Goal: Transaction & Acquisition: Purchase product/service

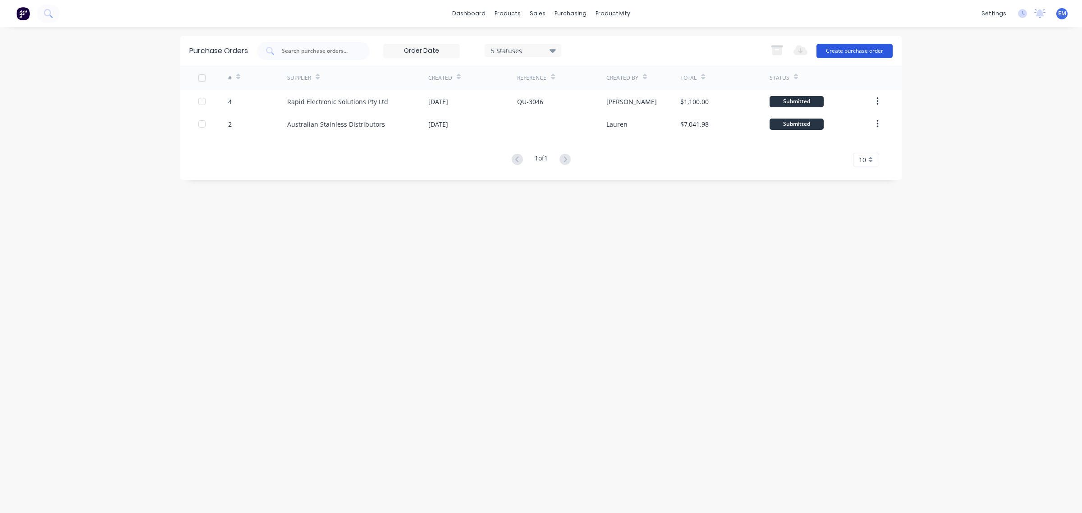
click at [829, 48] on button "Create purchase order" at bounding box center [854, 51] width 76 height 14
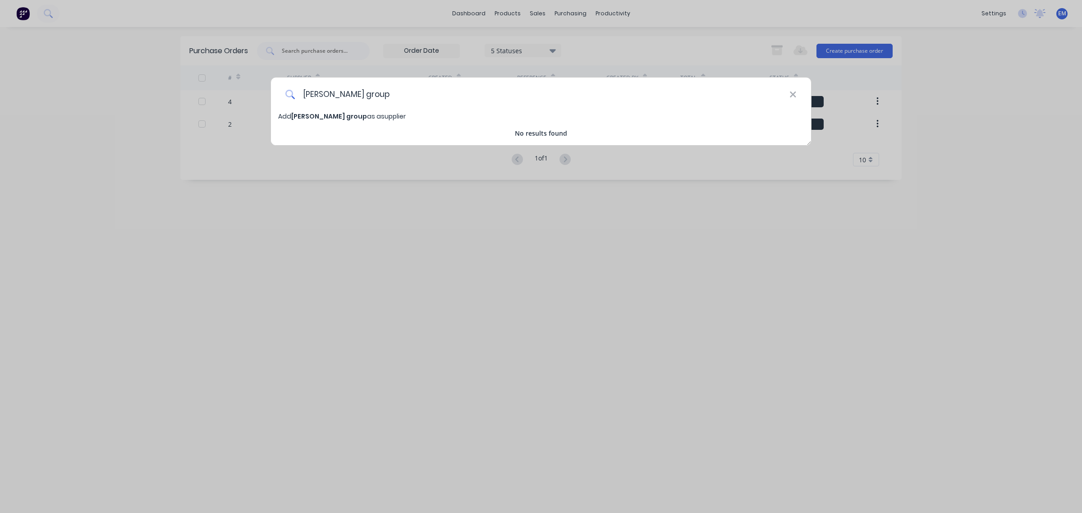
click at [788, 98] on input "[PERSON_NAME] group" at bounding box center [542, 95] width 494 height 34
type input "[PERSON_NAME] group"
click at [792, 91] on icon at bounding box center [792, 95] width 7 height 10
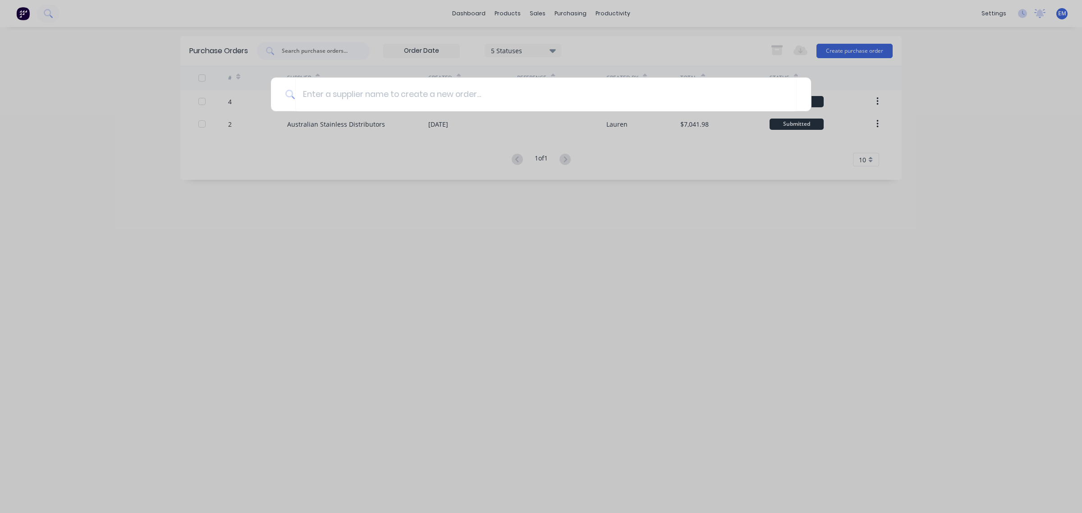
click at [588, 270] on div at bounding box center [541, 256] width 1082 height 513
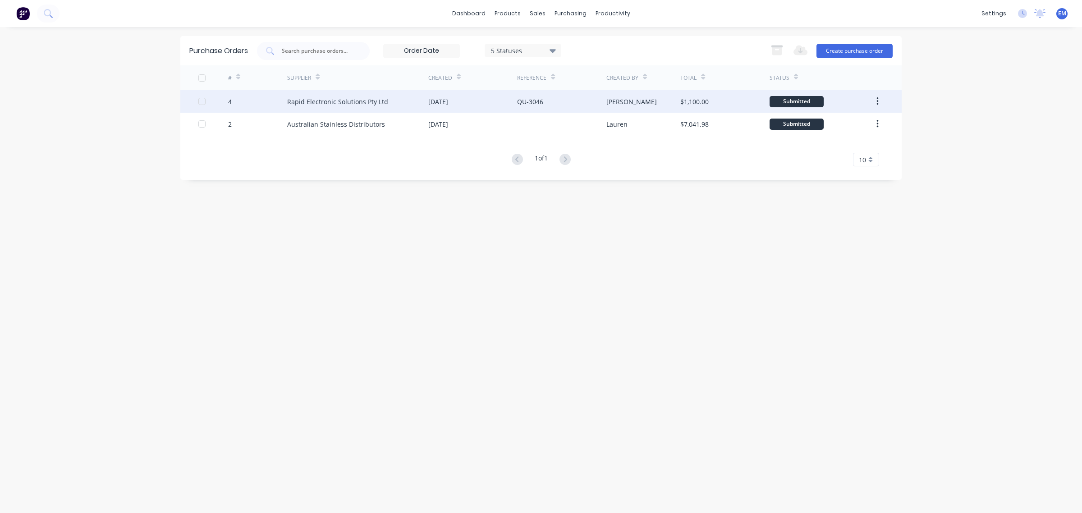
click at [330, 102] on div "Rapid Electronic Solutions Pty Ltd" at bounding box center [337, 101] width 101 height 9
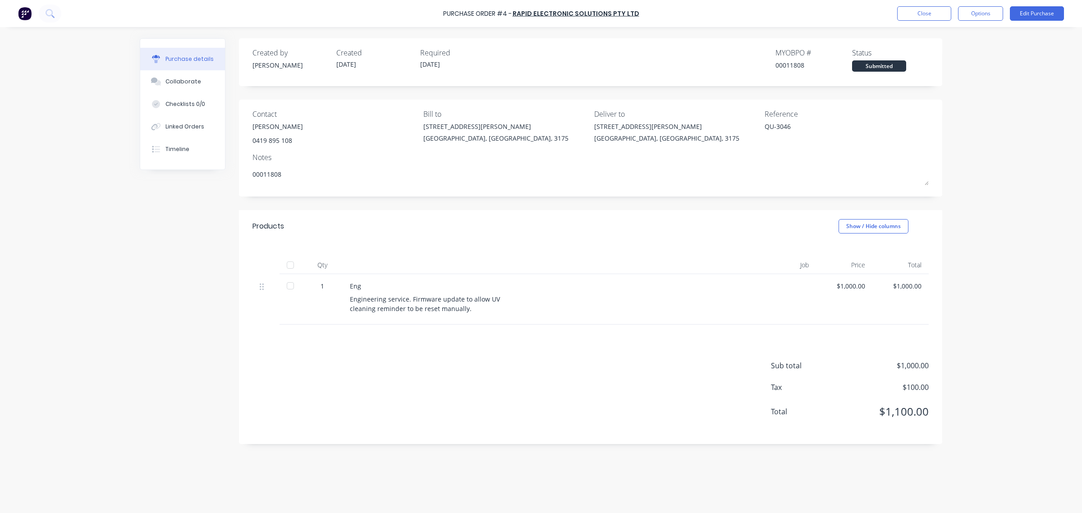
type textarea "x"
click at [23, 17] on img at bounding box center [25, 14] width 14 height 14
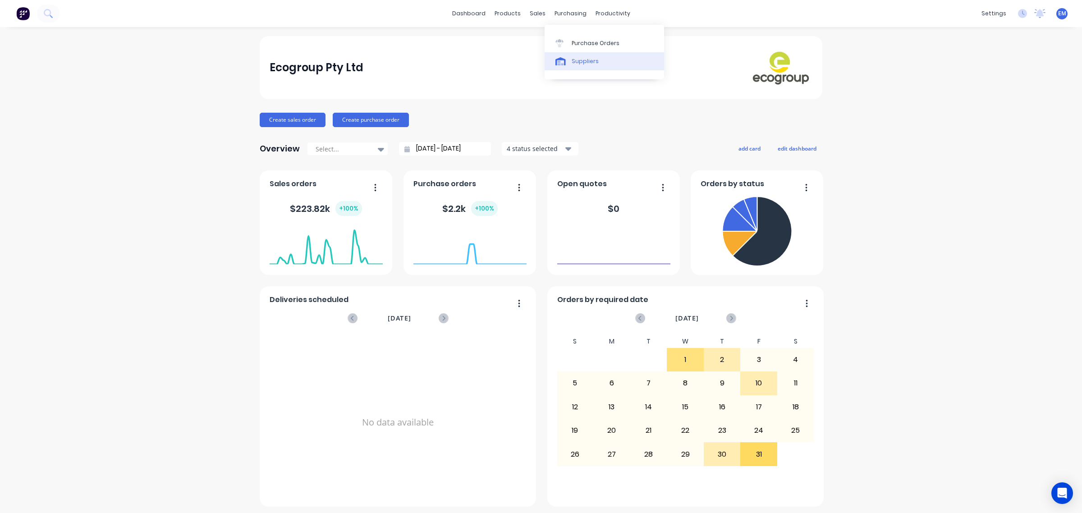
click at [568, 53] on link "Suppliers" at bounding box center [604, 61] width 119 height 18
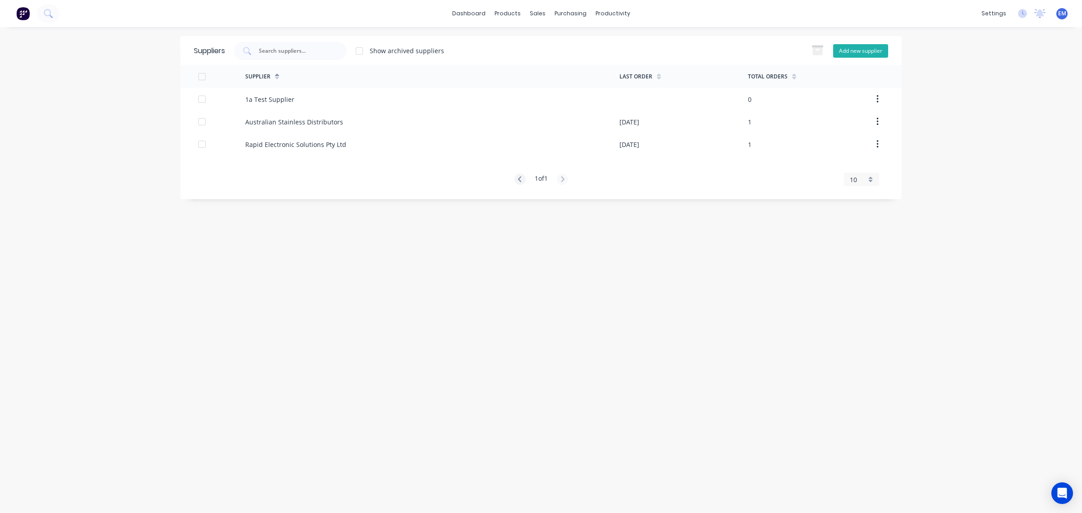
click at [860, 52] on button "Add new supplier" at bounding box center [860, 51] width 55 height 14
select select "AU"
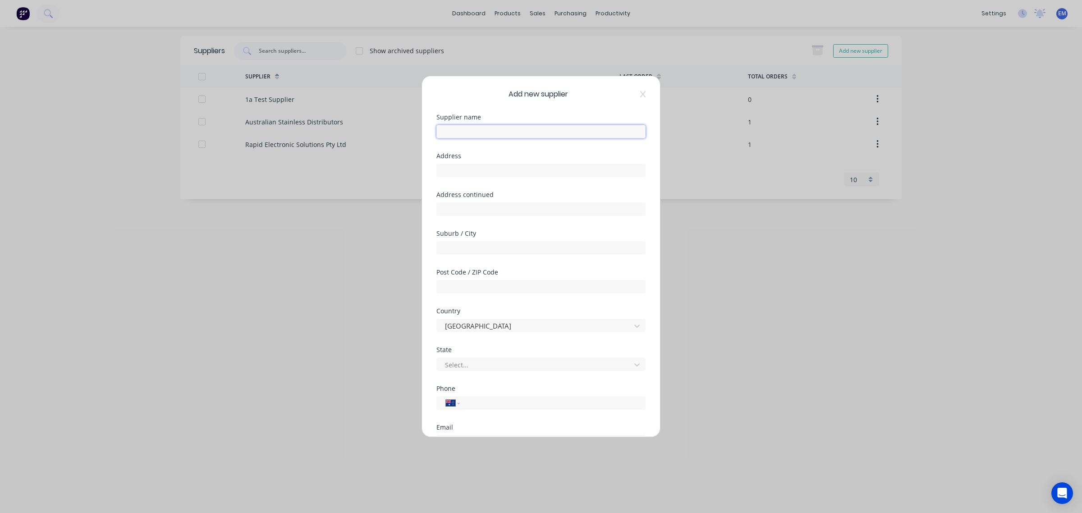
click at [451, 131] on input "text" at bounding box center [540, 132] width 209 height 14
click at [490, 133] on input "Baker Group" at bounding box center [540, 132] width 209 height 14
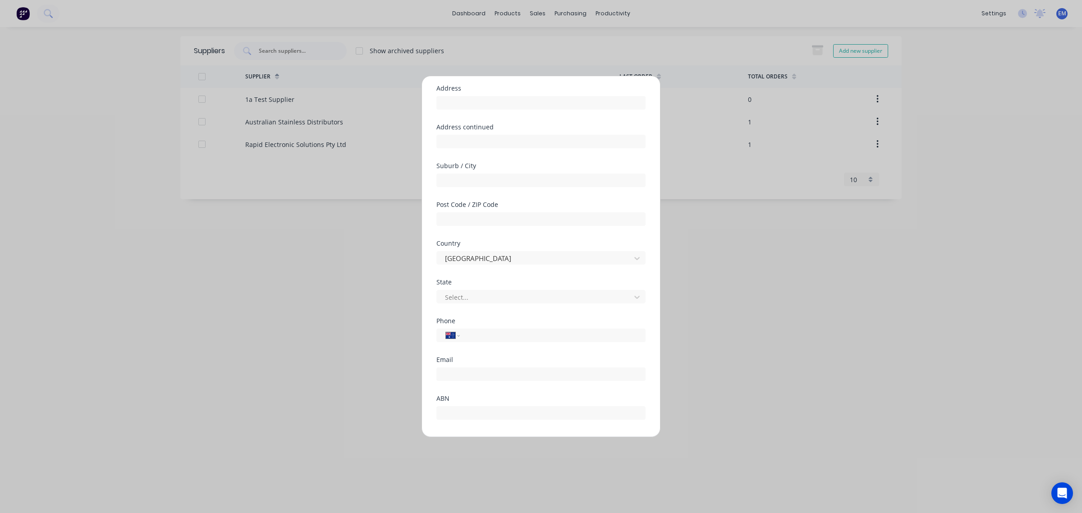
scroll to position [118, 0]
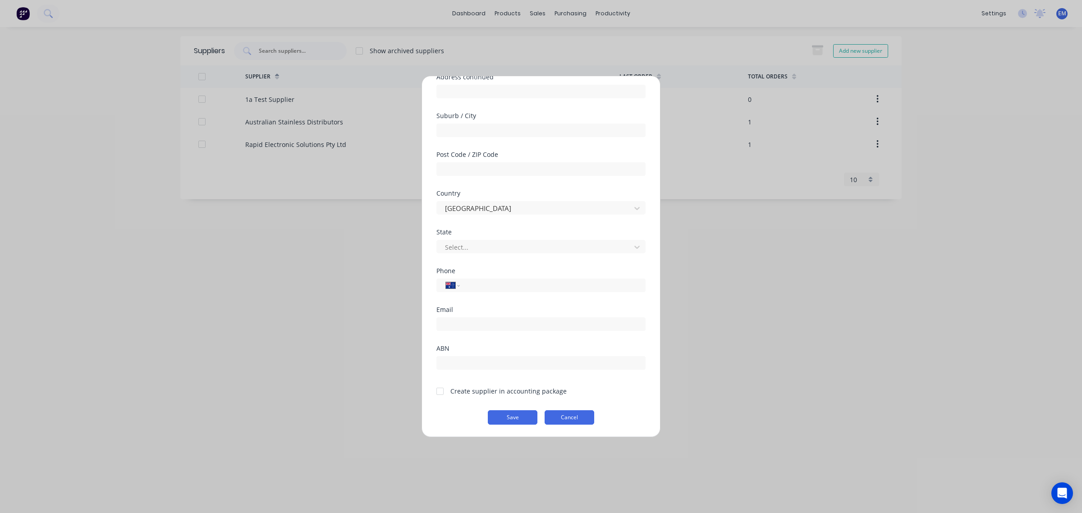
type input "Baker Group AU Pty Limited"
click at [564, 420] on button "Cancel" at bounding box center [570, 417] width 50 height 14
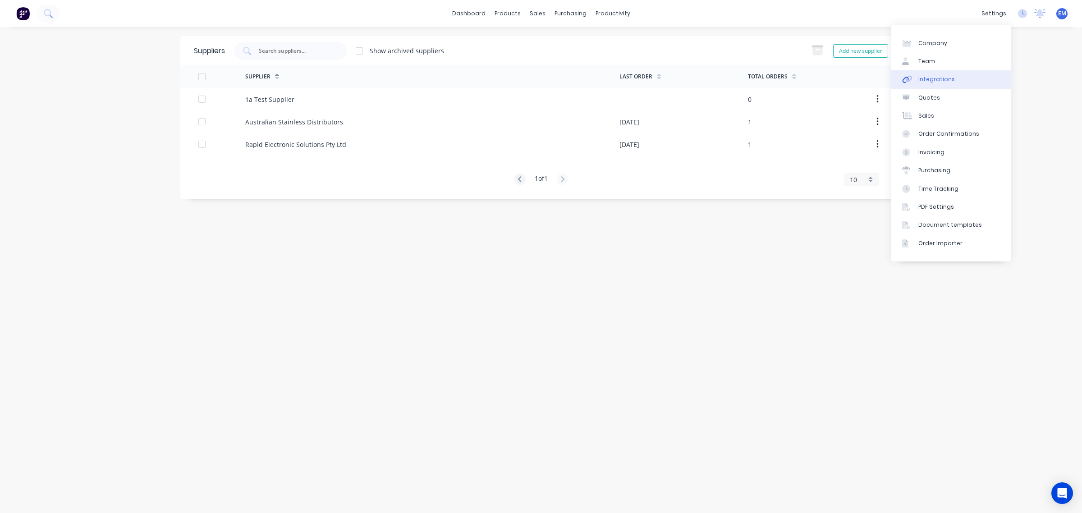
click at [926, 79] on div "Integrations" at bounding box center [936, 79] width 37 height 8
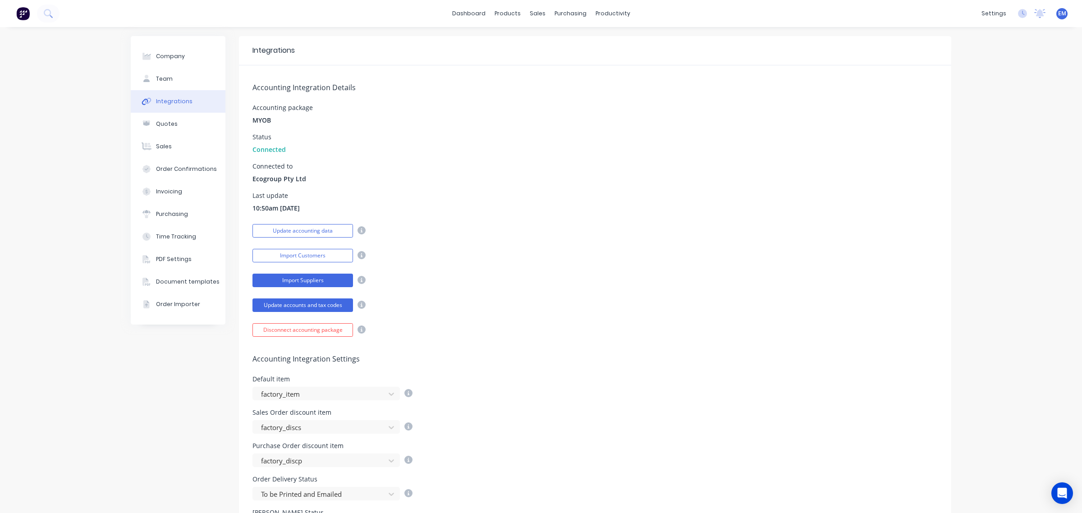
click at [330, 282] on button "Import Suppliers" at bounding box center [302, 281] width 101 height 14
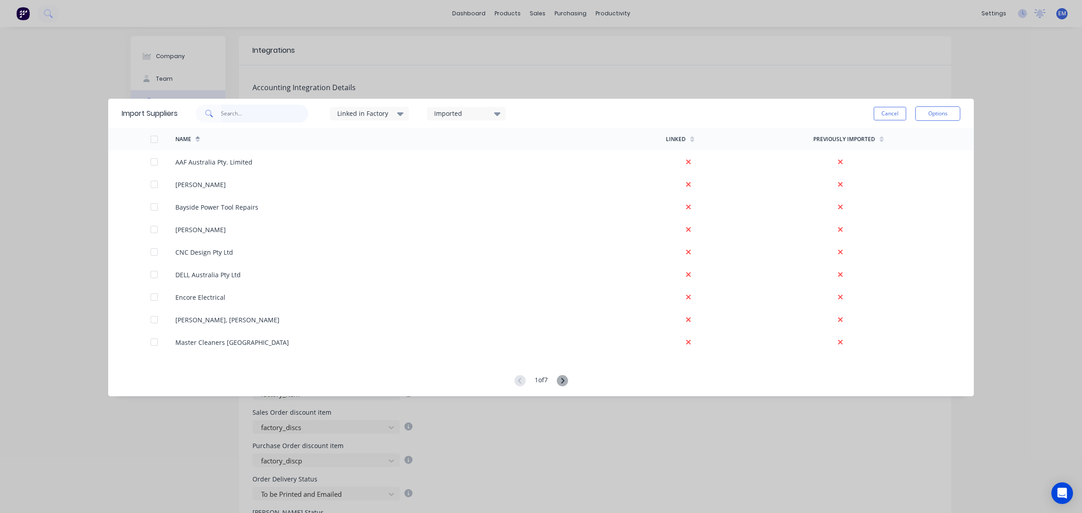
click at [267, 118] on input "text" at bounding box center [265, 114] width 88 height 18
type input "bake"
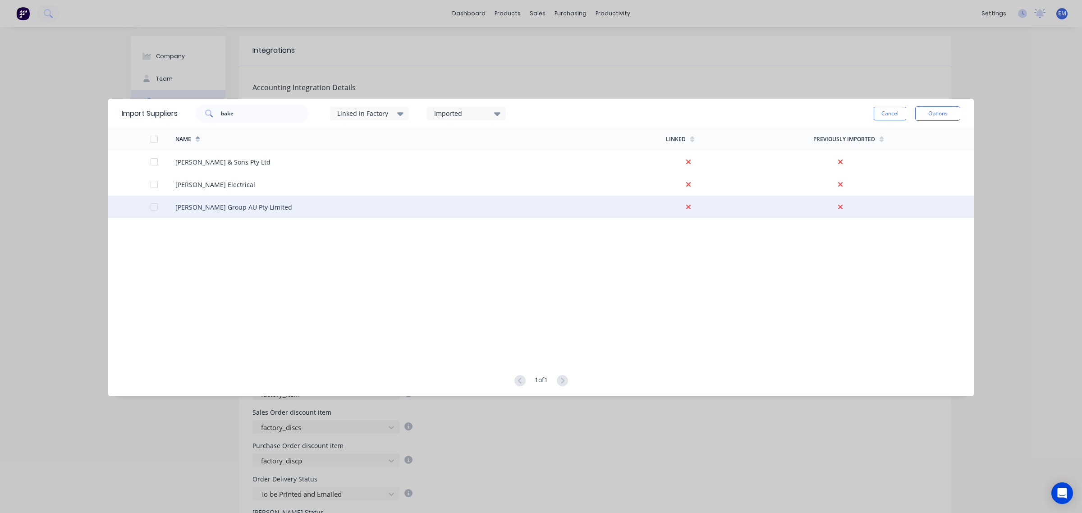
click at [156, 206] on div at bounding box center [154, 207] width 18 height 18
click at [923, 112] on button "Options" at bounding box center [937, 113] width 45 height 14
click at [927, 140] on div "Import selected suppliers" at bounding box center [917, 139] width 69 height 23
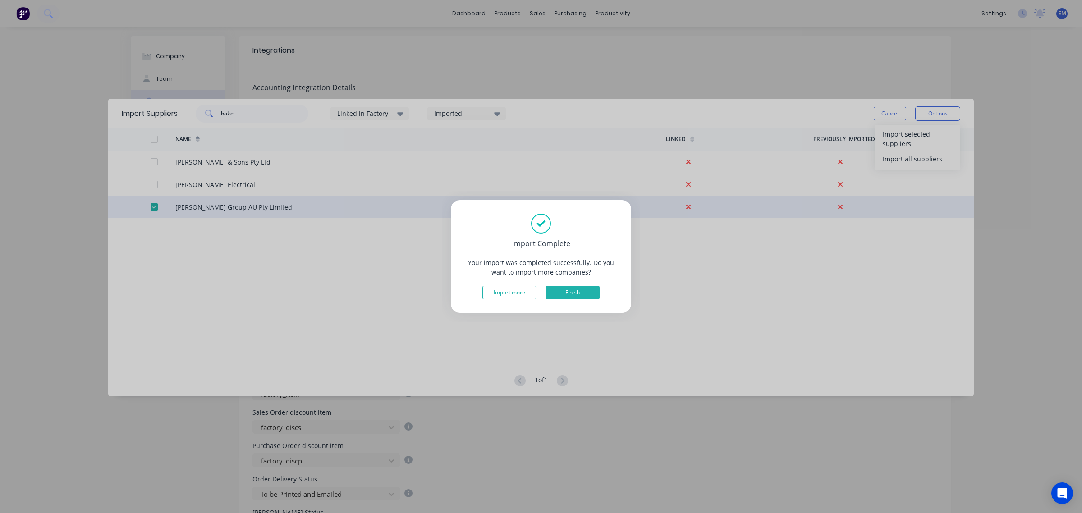
click at [565, 290] on button "Finish" at bounding box center [572, 293] width 54 height 14
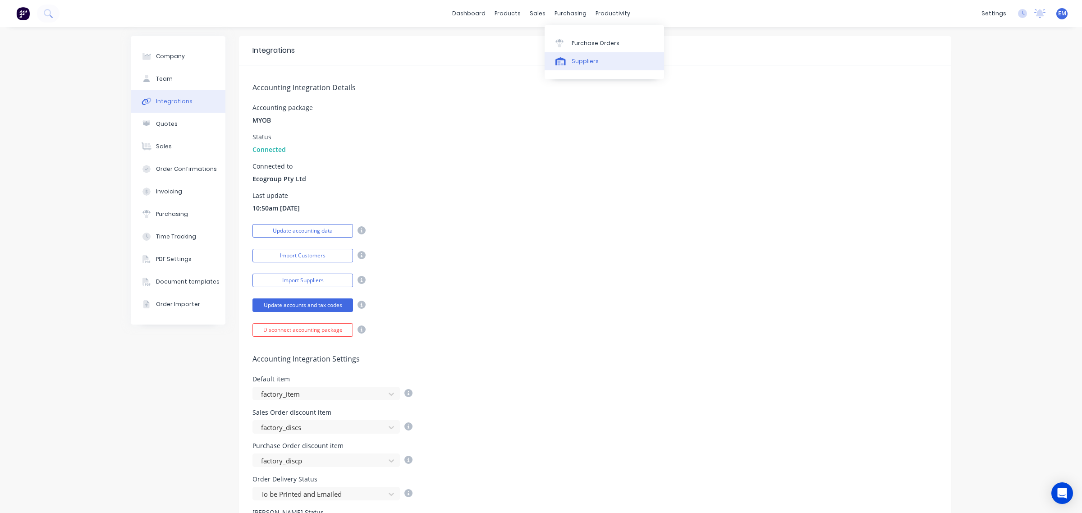
click at [586, 61] on div "Suppliers" at bounding box center [585, 61] width 27 height 8
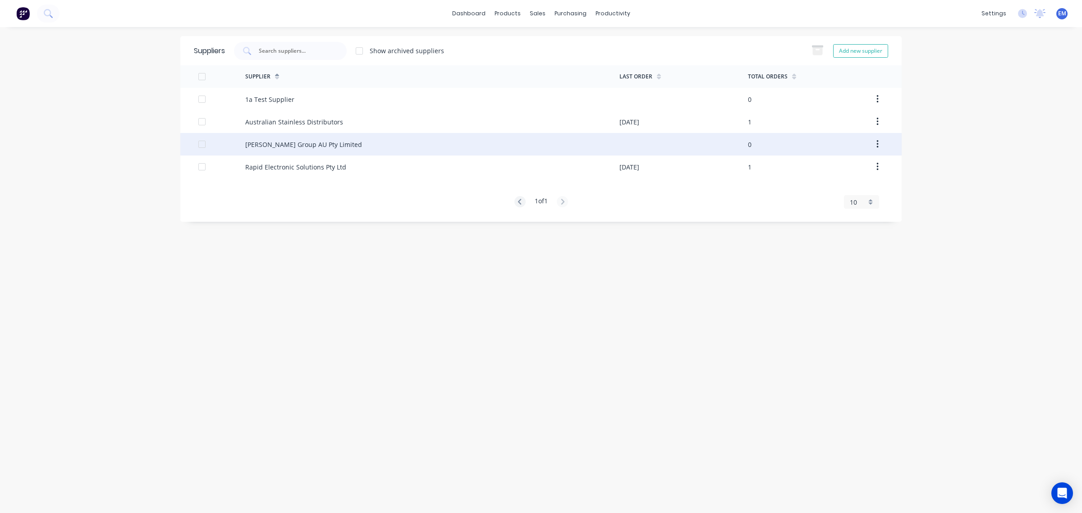
click at [273, 145] on div "Baker Group AU Pty Limited" at bounding box center [303, 144] width 117 height 9
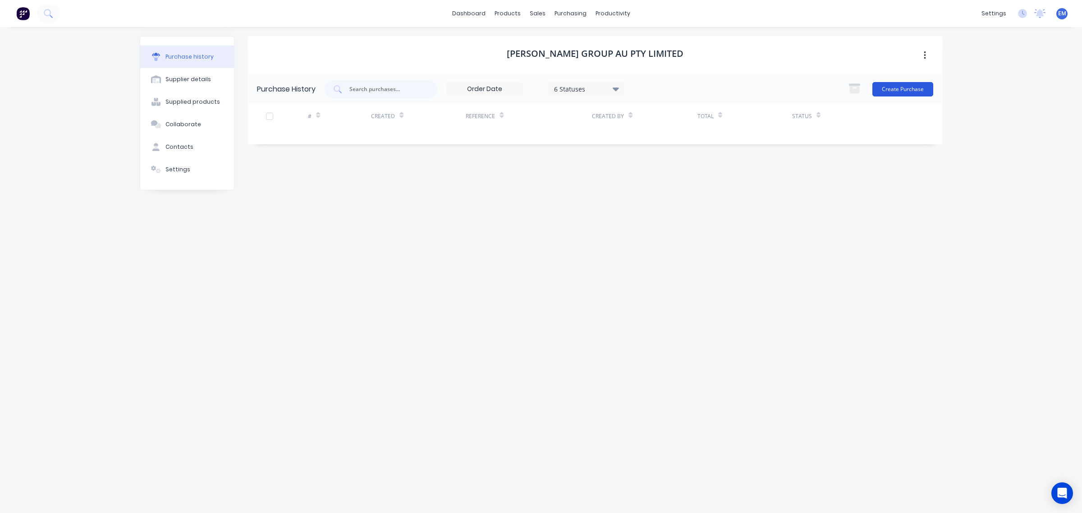
click at [897, 90] on button "Create Purchase" at bounding box center [902, 89] width 61 height 14
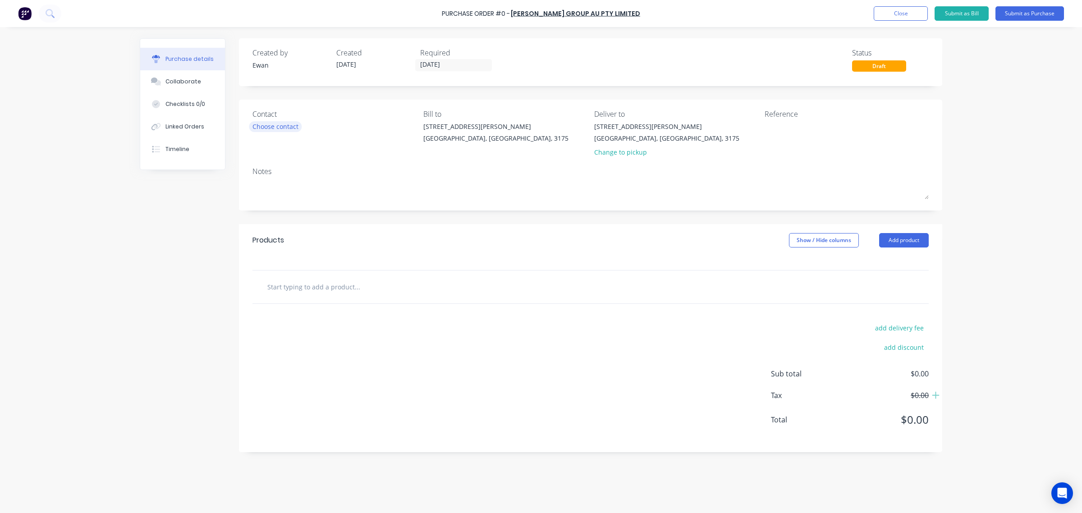
click at [266, 123] on div "Choose contact" at bounding box center [275, 126] width 46 height 9
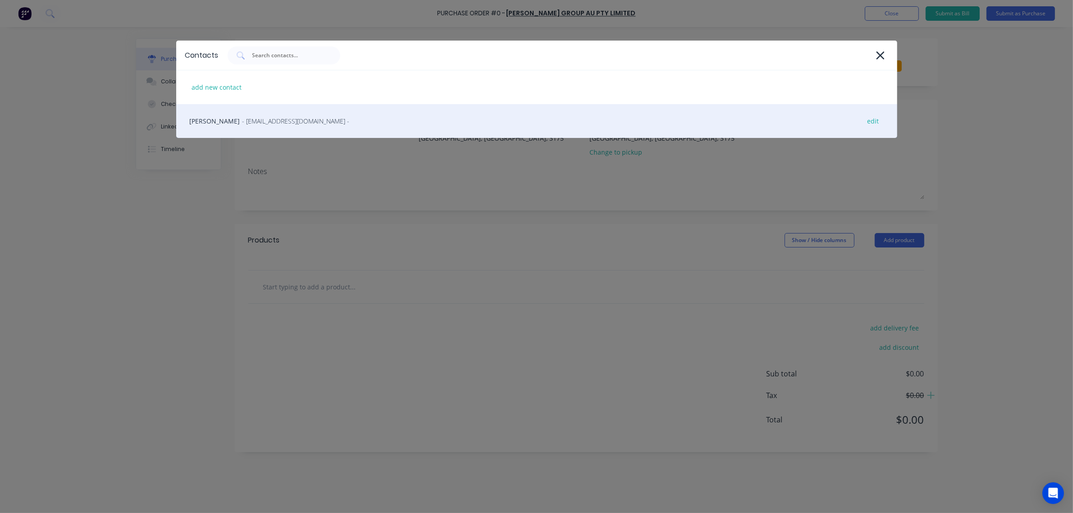
click at [274, 129] on div "Scott - accounts@bakergroupau.com.au - edit" at bounding box center [536, 121] width 721 height 34
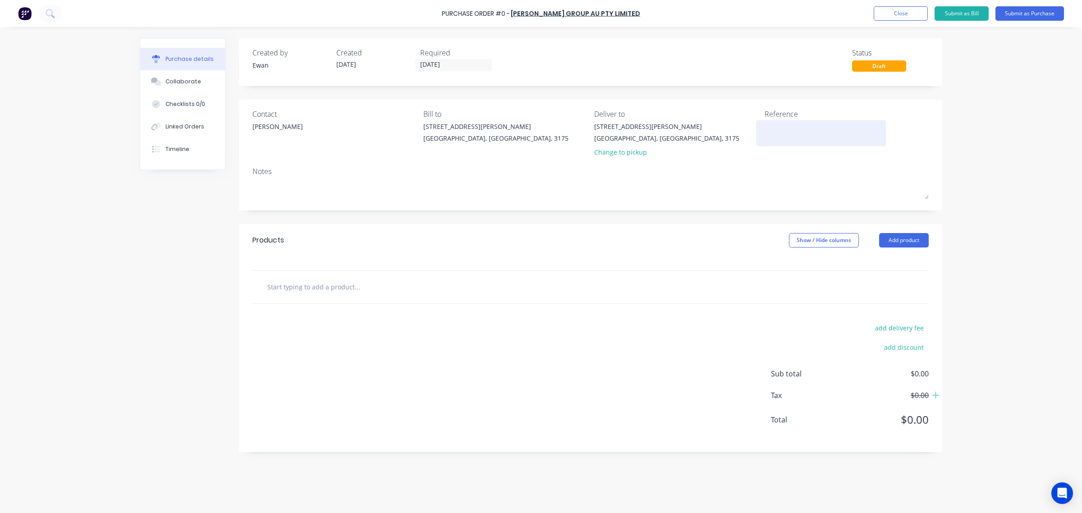
click at [778, 129] on textarea at bounding box center [821, 132] width 113 height 20
click at [766, 129] on textarea at bounding box center [821, 132] width 113 height 20
type textarea "Q/N 13772 Dan"
type textarea "x"
type textarea "Q/N 13772 Dan J"
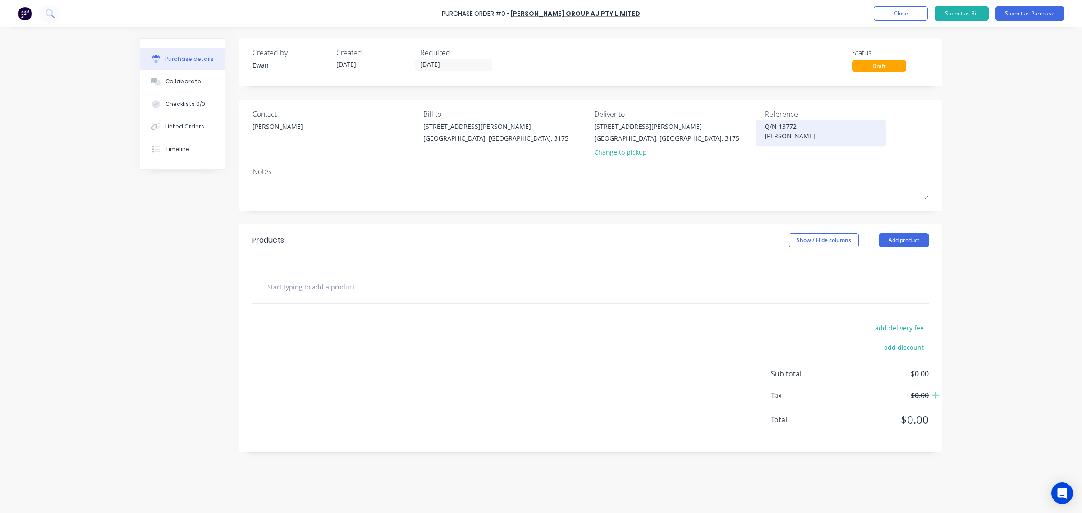
type textarea "x"
type textarea "Q/N 13772 Dan Ja"
type textarea "x"
type textarea "Q/N 13772 Dan Jan"
type textarea "x"
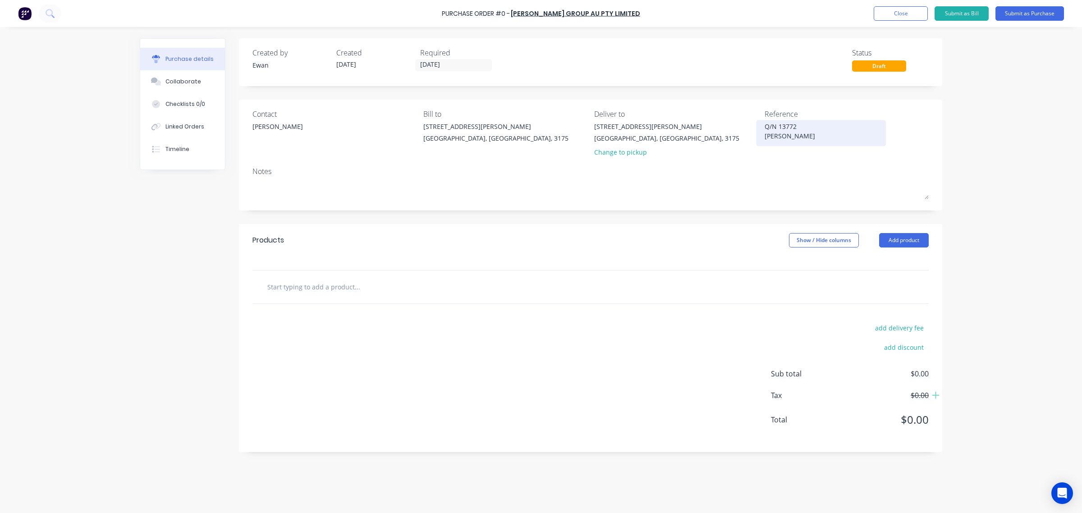
type textarea "Q/N 13772 Dan Jans"
type textarea "x"
type textarea "Q/N 13772 Dan Janse"
type textarea "x"
type textarea "Q/N 13772 Dan Jansen"
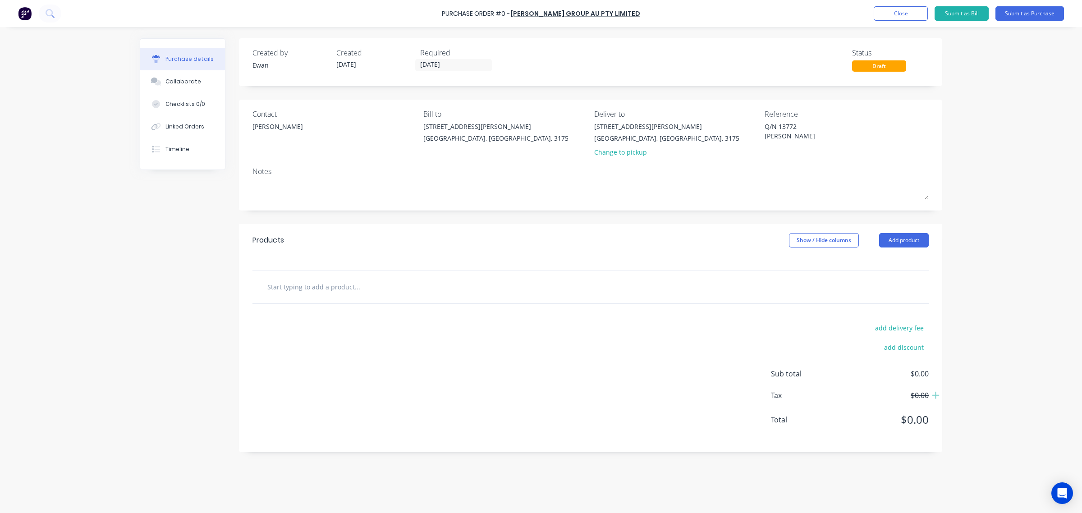
type textarea "x"
type textarea "Q/N 13772 Dan Jansen"
click at [993, 143] on div "Purchase Order #0 - Baker Group AU Pty Limited Add product Close Submit as Bill…" at bounding box center [541, 256] width 1082 height 513
click at [902, 240] on button "Add product" at bounding box center [904, 240] width 50 height 14
click at [897, 260] on div "Product catalogue" at bounding box center [885, 263] width 69 height 13
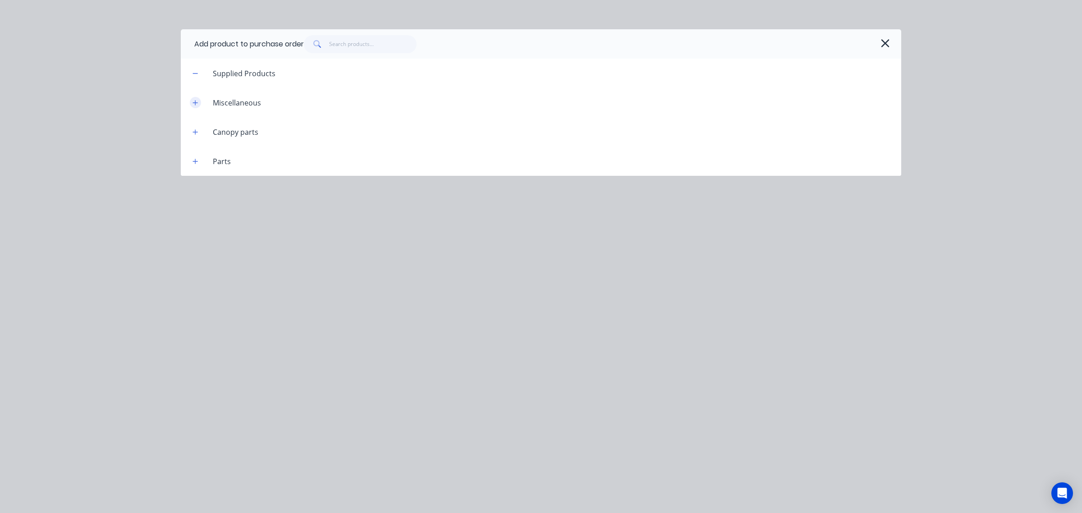
click at [195, 104] on icon "button" at bounding box center [194, 103] width 5 height 6
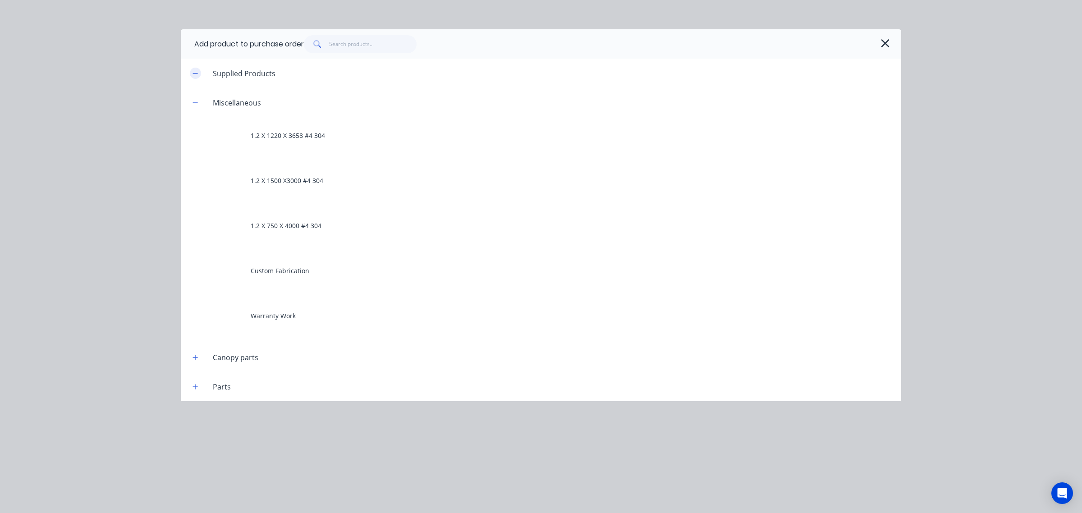
click at [198, 77] on button "button" at bounding box center [195, 73] width 11 height 11
click at [197, 78] on button "button" at bounding box center [195, 73] width 11 height 11
click at [882, 46] on icon "button" at bounding box center [885, 43] width 8 height 8
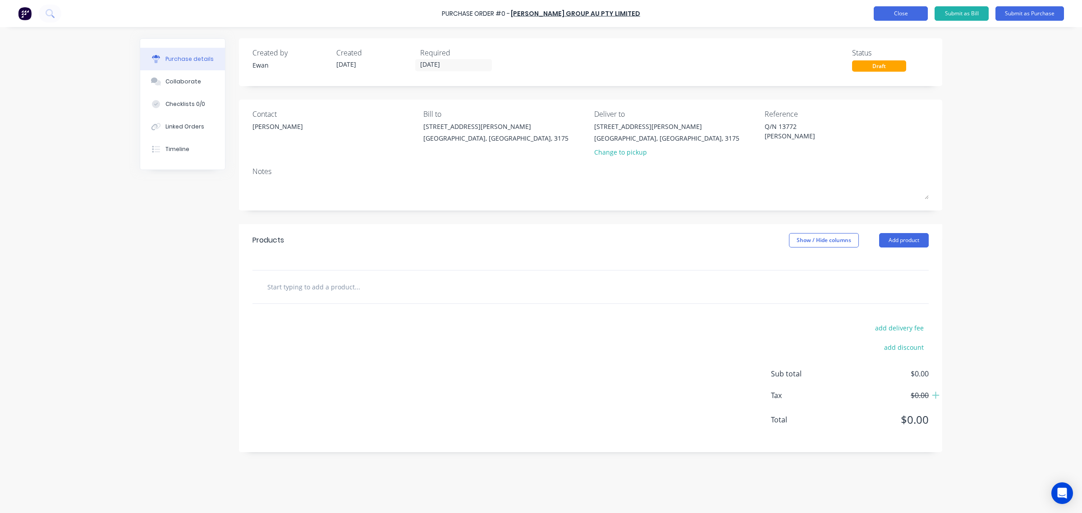
type textarea "x"
click at [900, 14] on button "Close" at bounding box center [901, 13] width 54 height 14
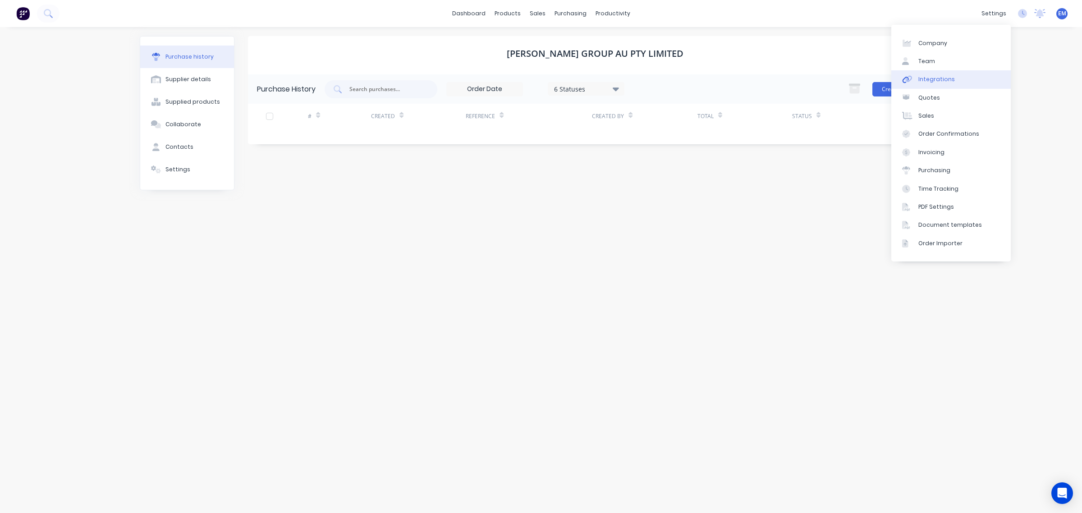
click at [950, 73] on link "Integrations" at bounding box center [950, 79] width 119 height 18
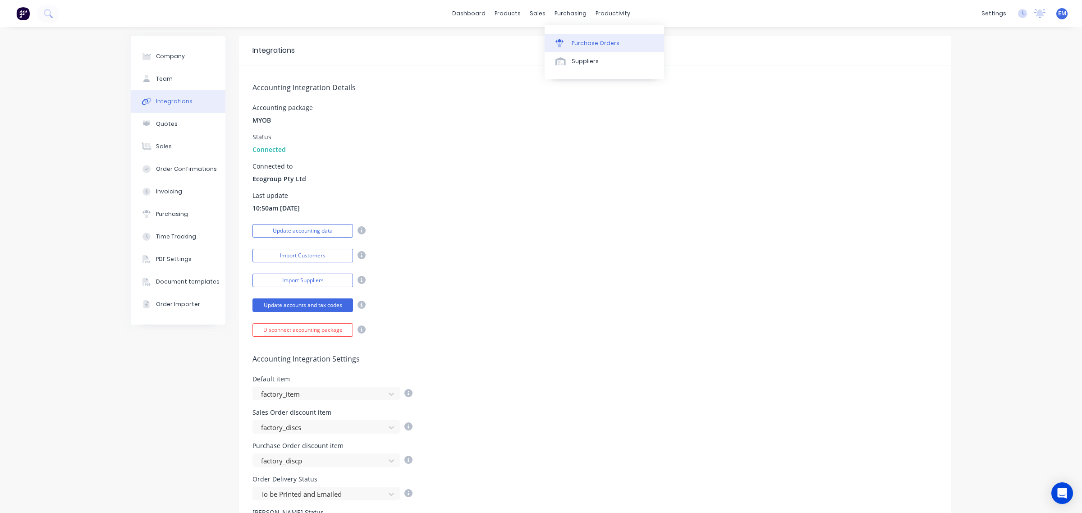
click at [584, 43] on div "Purchase Orders" at bounding box center [596, 43] width 48 height 8
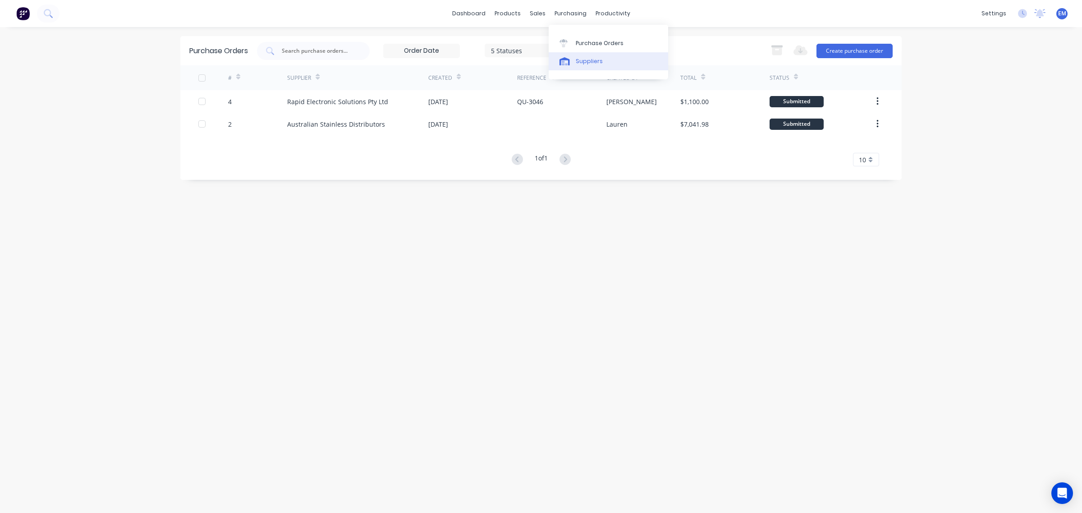
click at [582, 53] on link "Suppliers" at bounding box center [608, 61] width 119 height 18
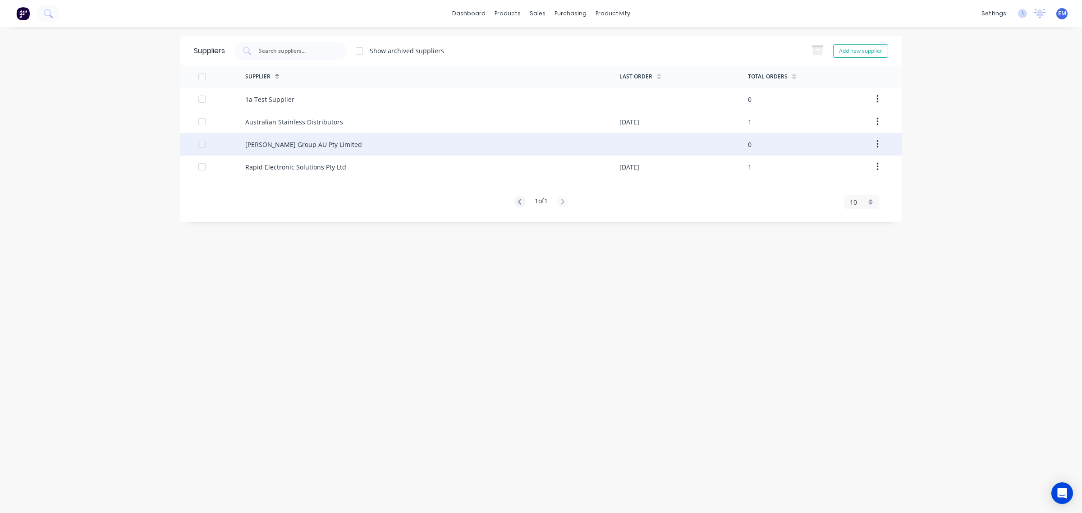
click at [287, 145] on div "Baker Group AU Pty Limited" at bounding box center [303, 144] width 117 height 9
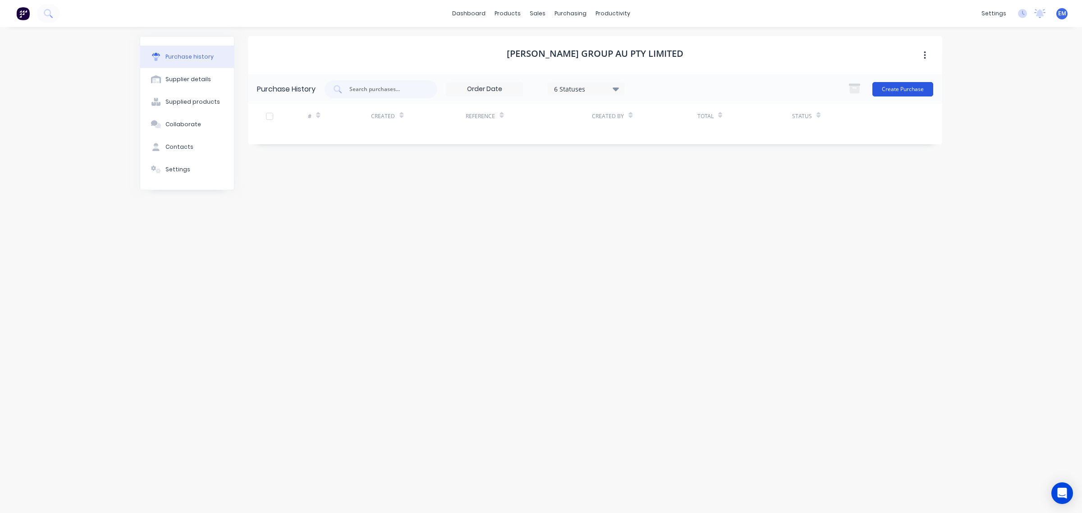
click at [894, 85] on button "Create Purchase" at bounding box center [902, 89] width 61 height 14
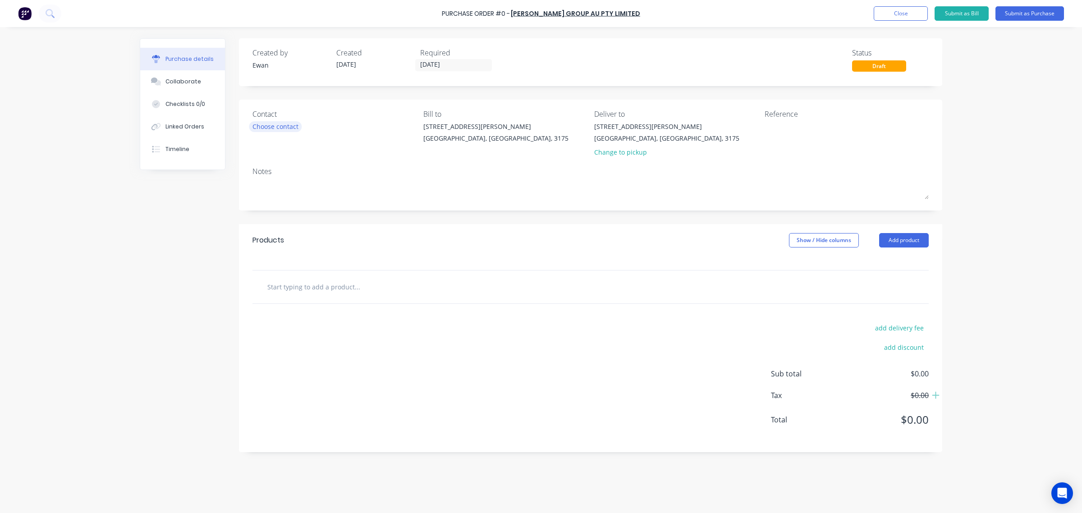
click at [271, 126] on div "Choose contact" at bounding box center [275, 126] width 46 height 9
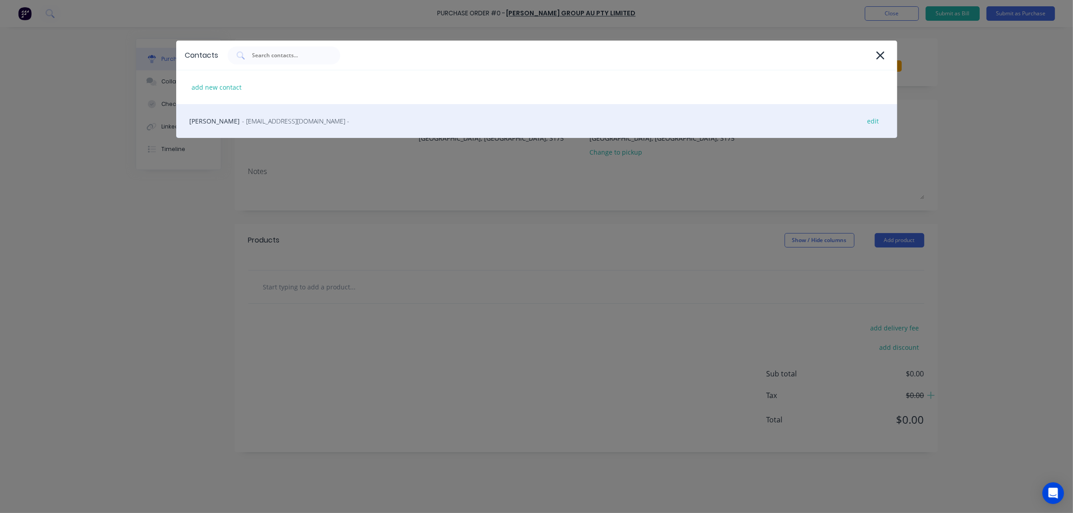
click at [268, 123] on span "- accounts@bakergroupau.com.au -" at bounding box center [296, 120] width 107 height 9
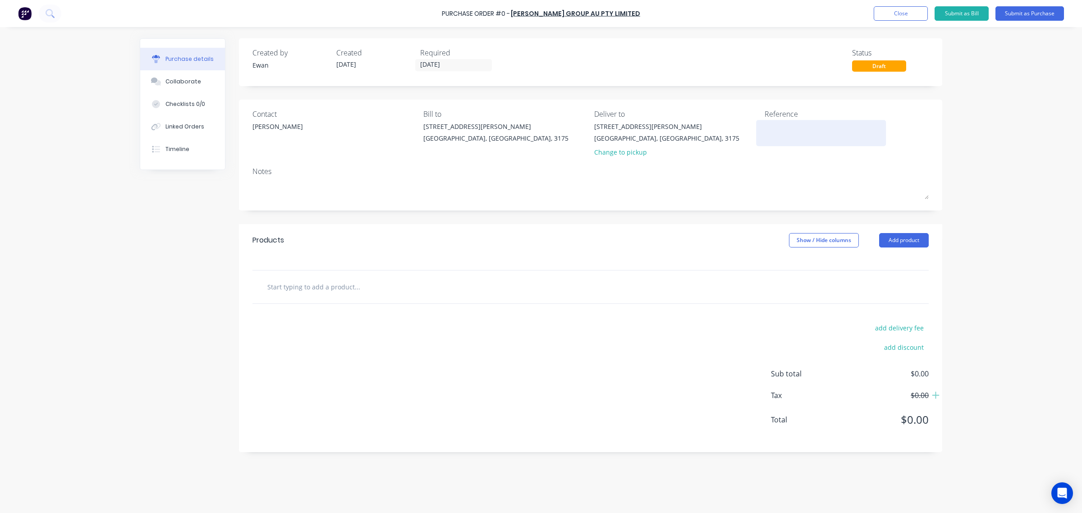
click at [785, 131] on textarea at bounding box center [821, 132] width 113 height 20
click at [907, 238] on button "Add product" at bounding box center [904, 240] width 50 height 14
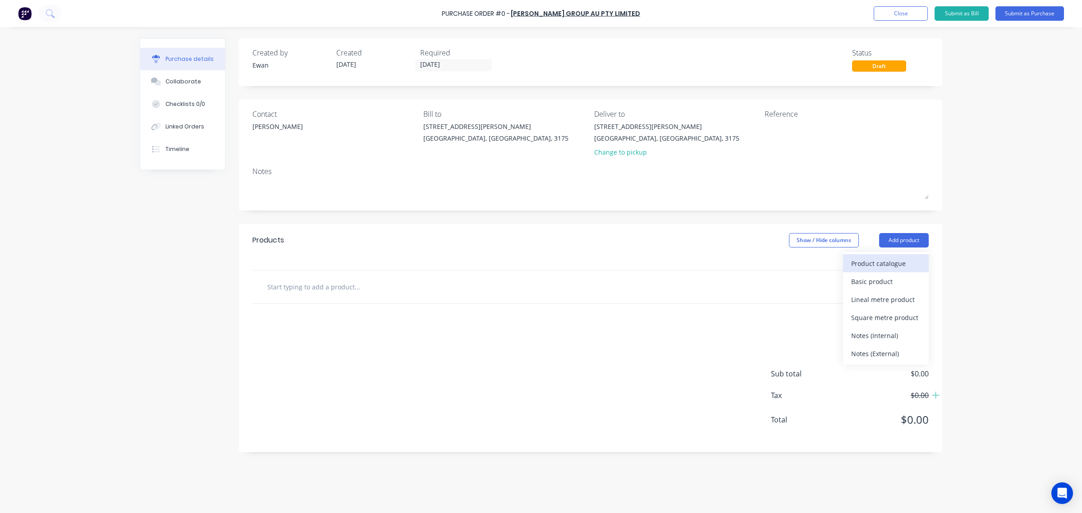
click at [902, 267] on div "Product catalogue" at bounding box center [885, 263] width 69 height 13
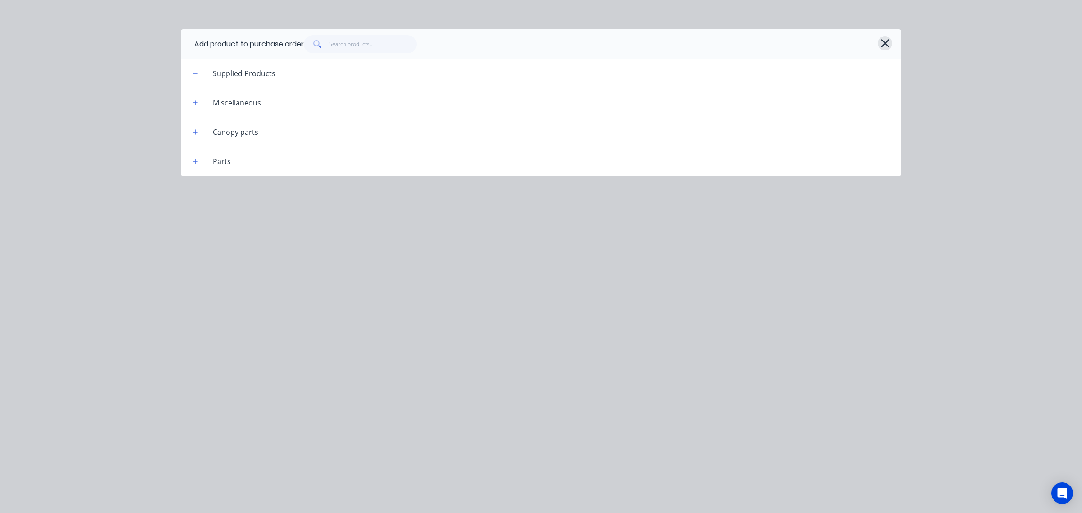
click at [883, 46] on icon "button" at bounding box center [884, 43] width 9 height 13
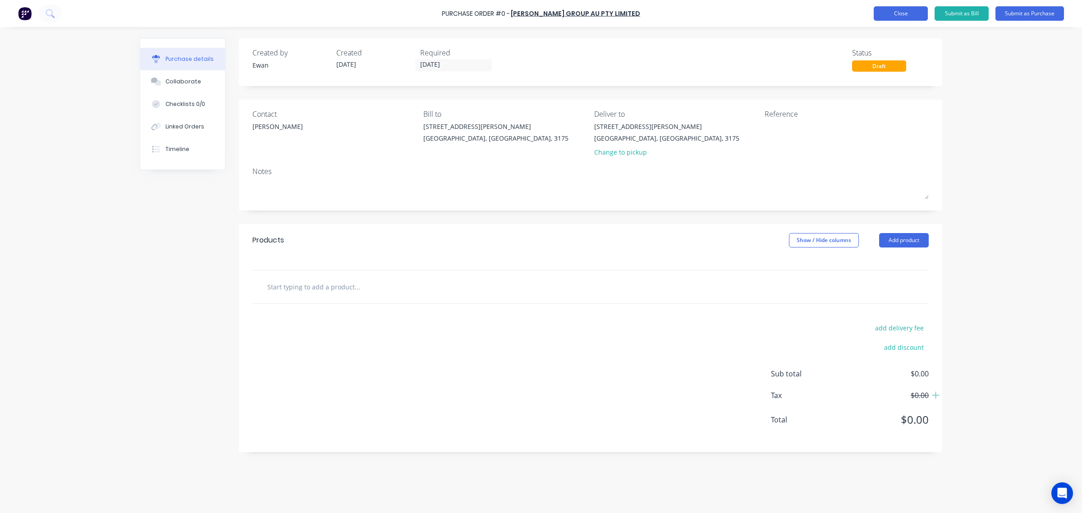
click at [896, 13] on button "Close" at bounding box center [901, 13] width 54 height 14
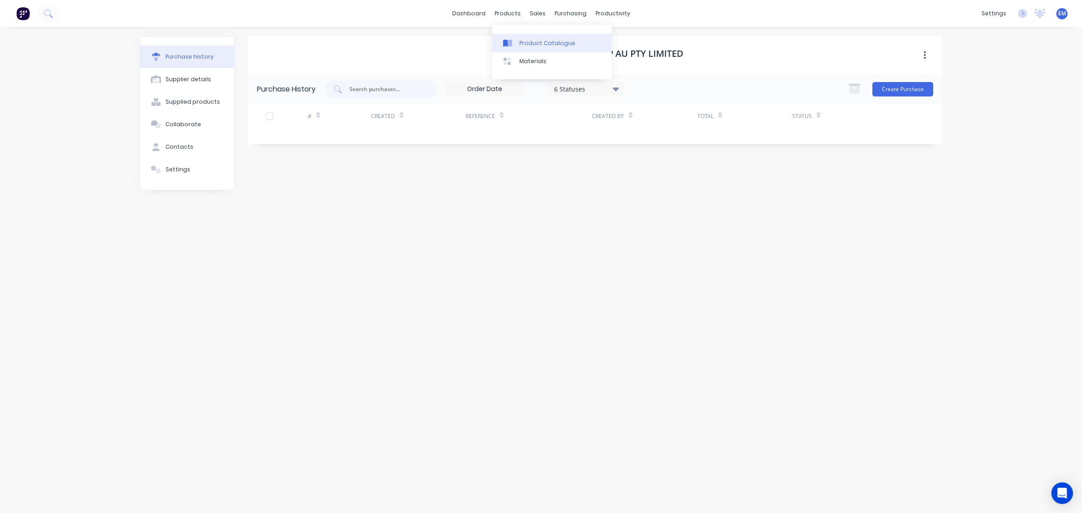
click at [530, 46] on div "Product Catalogue" at bounding box center [547, 43] width 56 height 8
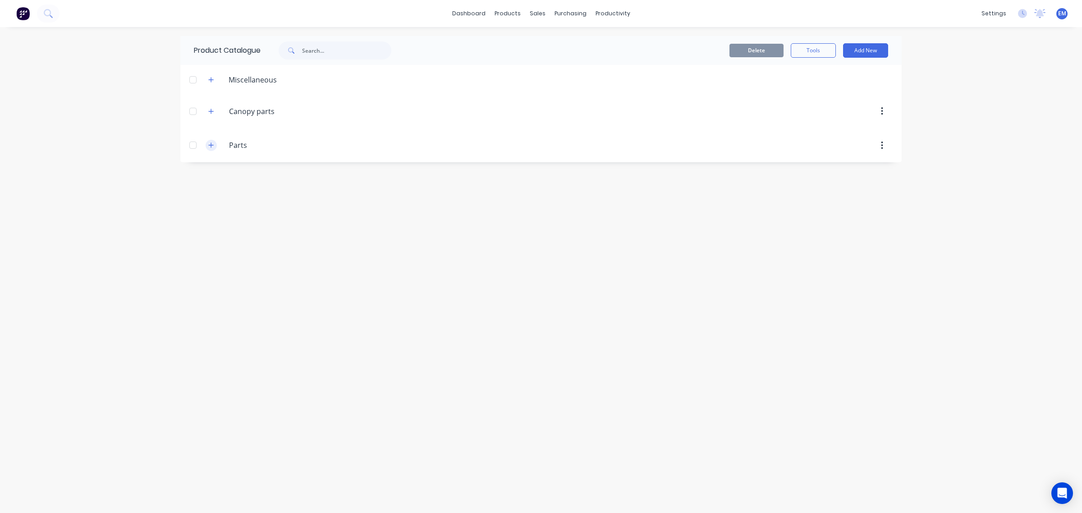
click at [214, 147] on button "button" at bounding box center [211, 145] width 11 height 11
click at [880, 56] on button "Add New" at bounding box center [865, 50] width 45 height 14
click at [840, 74] on div "Category" at bounding box center [844, 73] width 69 height 13
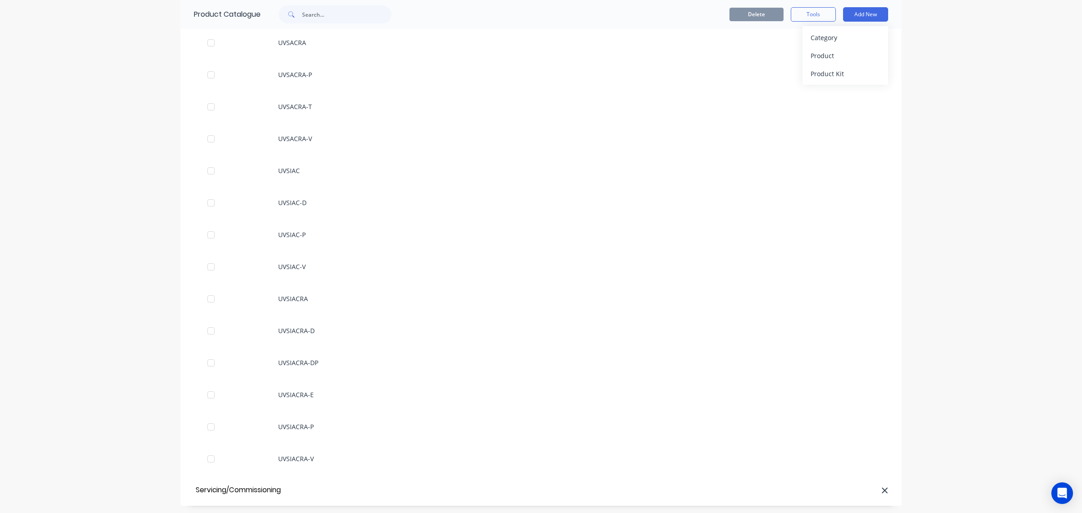
type input "Servicing/Commissioning"
click at [839, 55] on div "Product" at bounding box center [844, 55] width 69 height 13
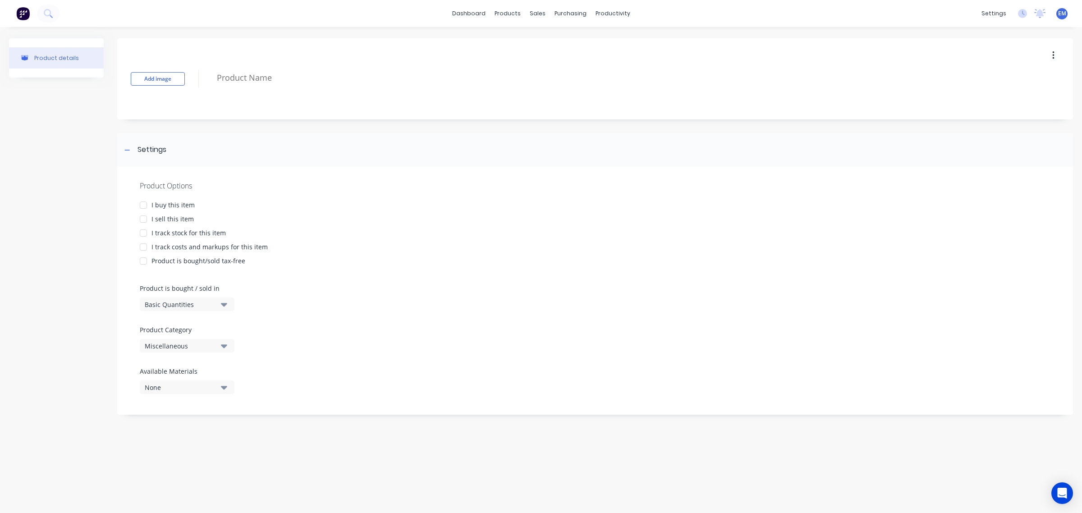
click at [206, 344] on div "Miscellaneous" at bounding box center [181, 345] width 72 height 9
drag, startPoint x: 197, startPoint y: 329, endPoint x: 199, endPoint y: 325, distance: 4.6
click at [197, 328] on div "Servicing/Commissioning" at bounding box center [207, 325] width 135 height 18
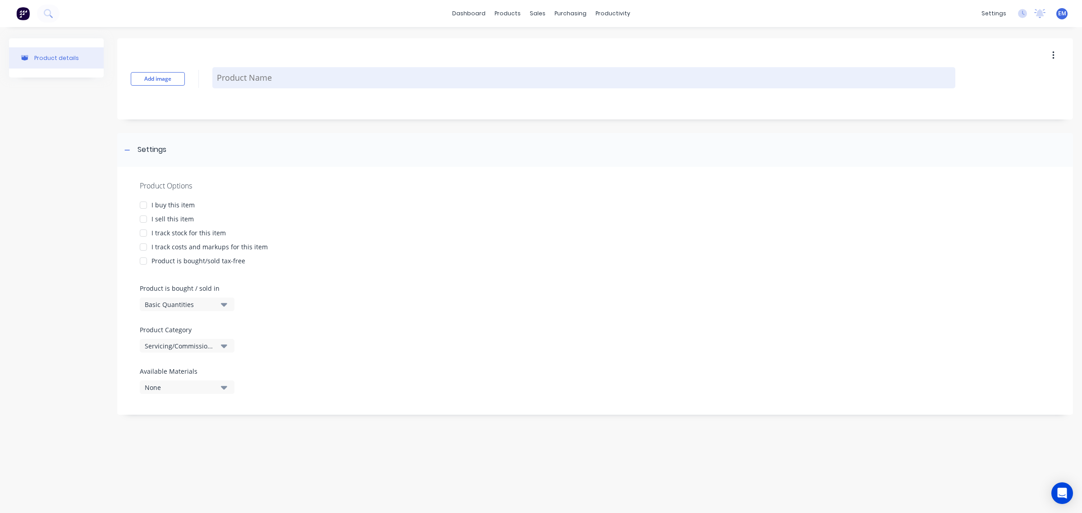
click at [270, 77] on textarea at bounding box center [583, 77] width 743 height 21
click at [262, 80] on textarea at bounding box center [583, 77] width 743 height 21
type textarea "x"
type textarea "S"
type textarea "x"
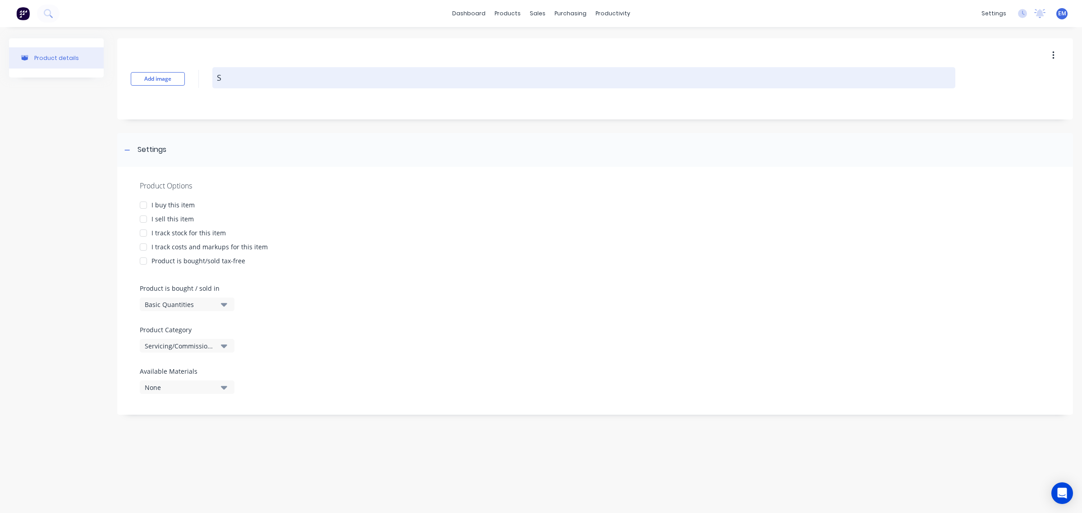
type textarea "Su"
type textarea "x"
type textarea "Sub"
type textarea "x"
type textarea "Subc"
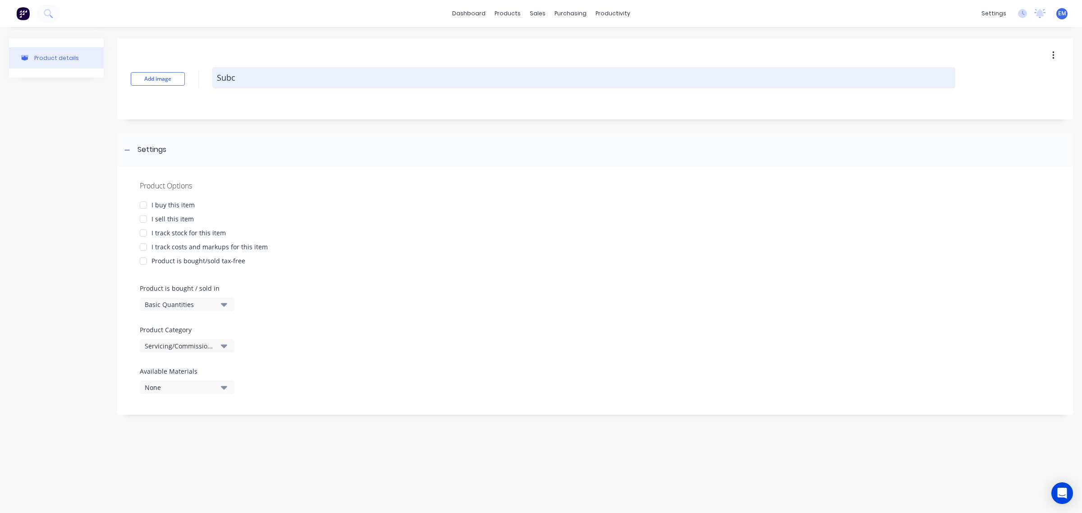
type textarea "x"
type textarea "Subco"
type textarea "x"
type textarea "Subcon"
type textarea "x"
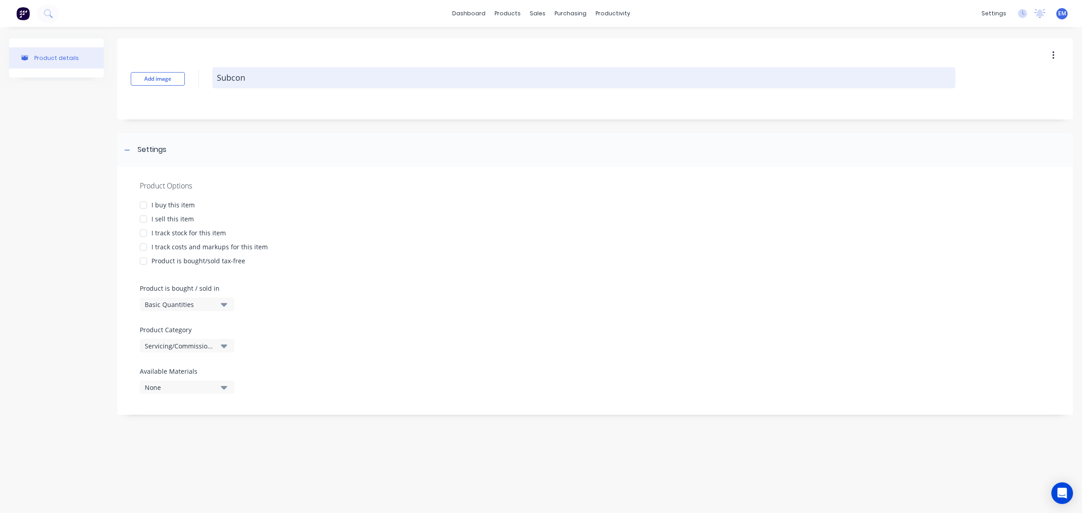
type textarea "Subcont"
type textarea "x"
type textarea "Subcontr"
type textarea "x"
type textarea "Subcontra"
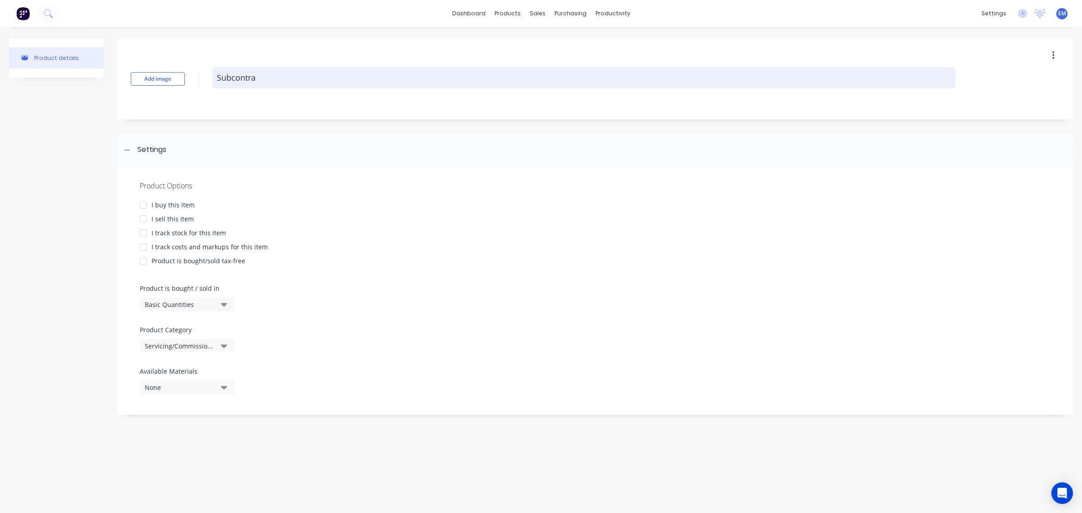
type textarea "x"
type textarea "Subcontrac"
type textarea "x"
type textarea "Subcontract"
type textarea "x"
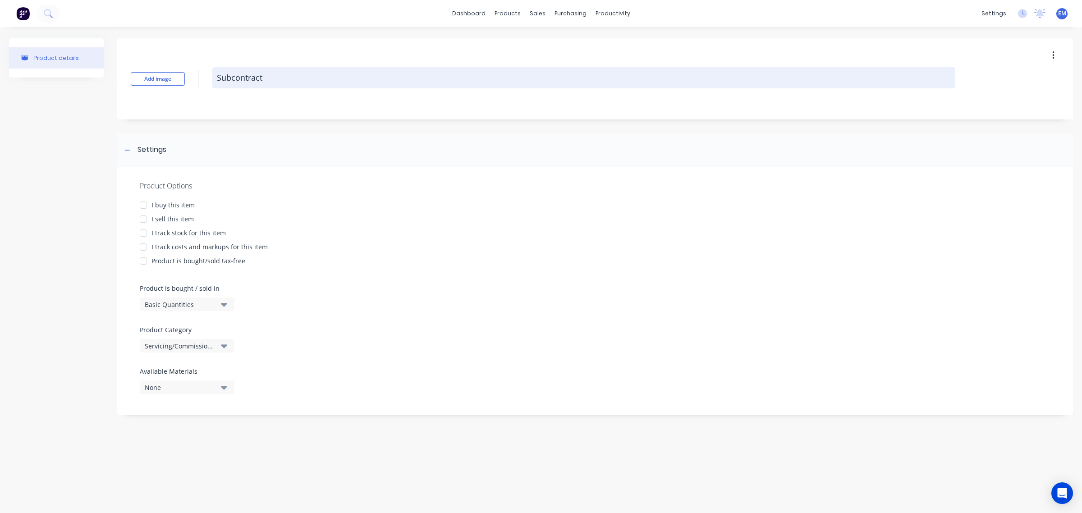
type textarea "Subcontracto"
type textarea "x"
type textarea "Subcontractor"
type textarea "x"
type textarea "Subcontractor"
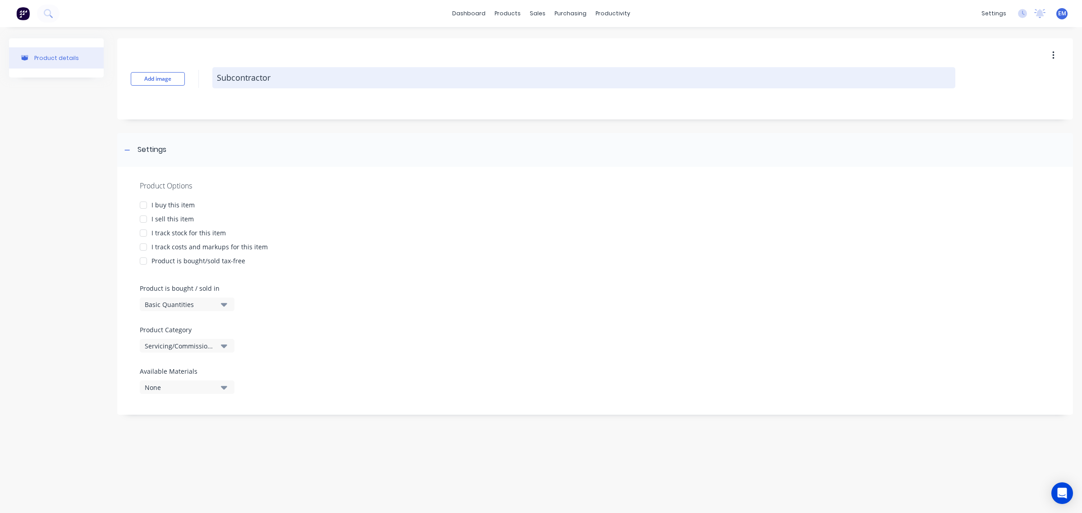
type textarea "x"
type textarea "Subcontractor -"
type textarea "x"
type textarea "Subcontractor -"
type textarea "x"
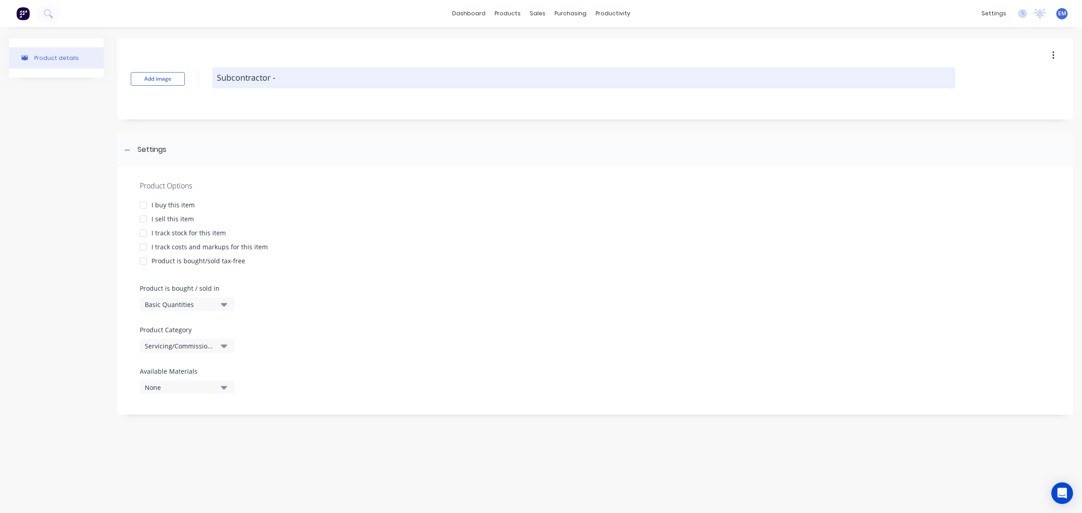
type textarea "Subcontractor - O"
type textarea "x"
type textarea "Subcontractor - Ot"
type textarea "x"
type textarea "Subcontractor - Oth"
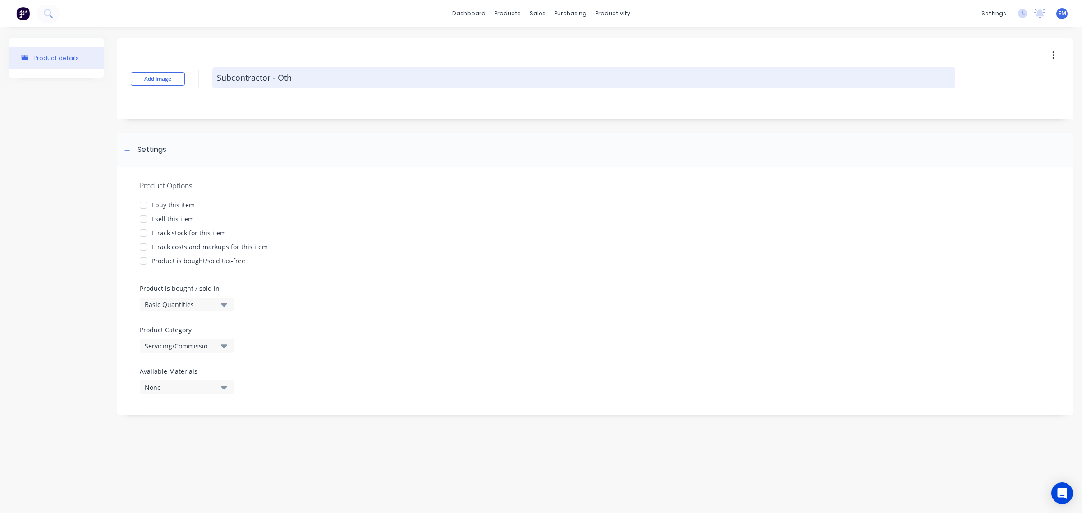
type textarea "x"
type textarea "Subcontractor - Othe"
type textarea "x"
type textarea "Subcontractor - Other"
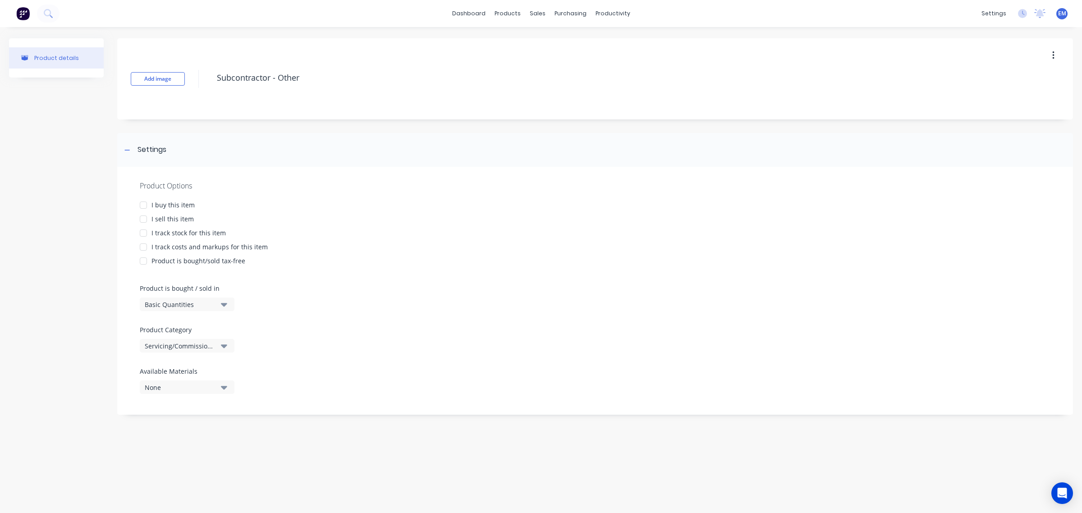
click at [145, 205] on div at bounding box center [143, 205] width 18 height 18
type textarea "x"
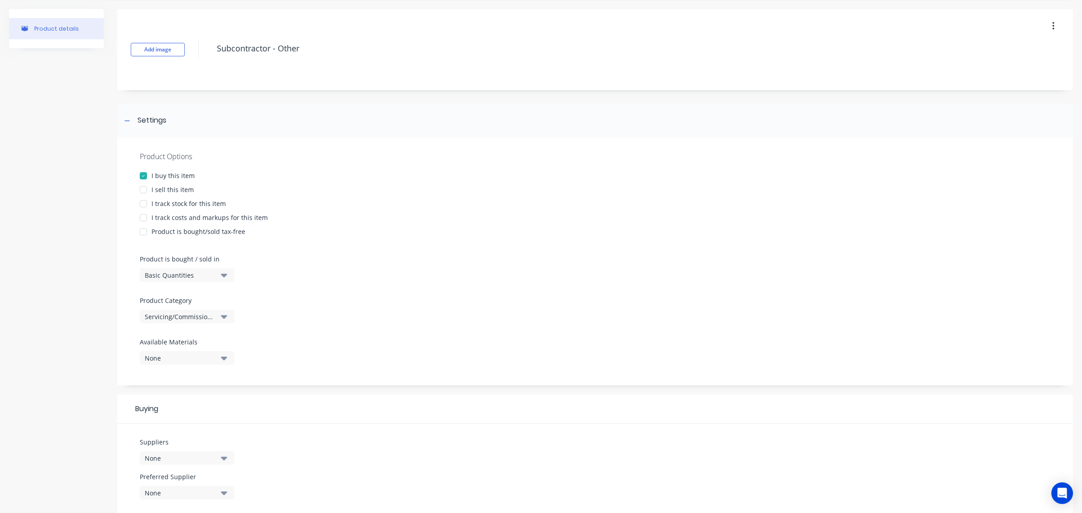
scroll to position [56, 0]
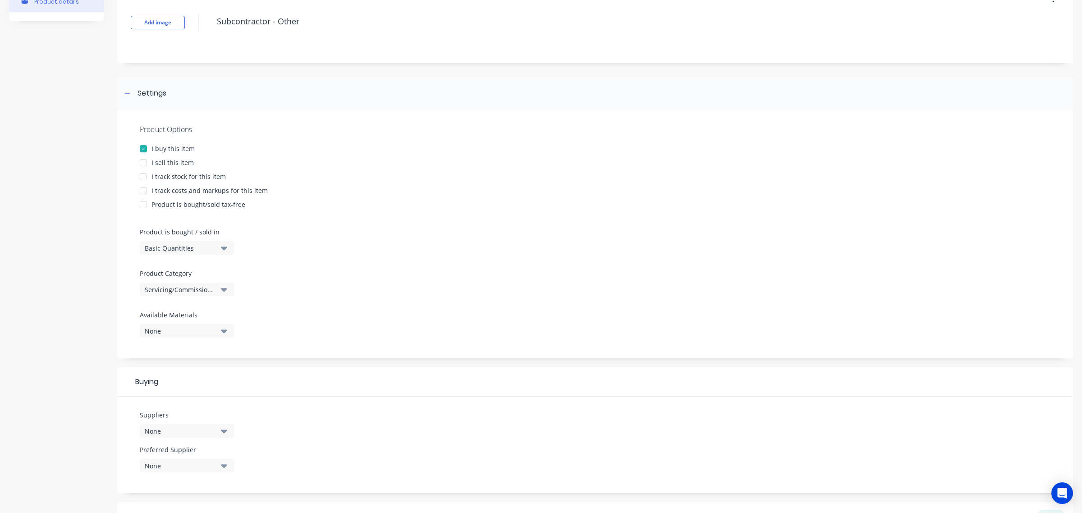
type textarea "Subcontractor - Other"
type textarea "x"
type textarea "Subcontractor - Other"
click at [208, 251] on div "Basic Quantities" at bounding box center [181, 247] width 72 height 9
click at [256, 243] on div "Product Options I buy this item I sell this item I track stock for this item I …" at bounding box center [595, 234] width 956 height 248
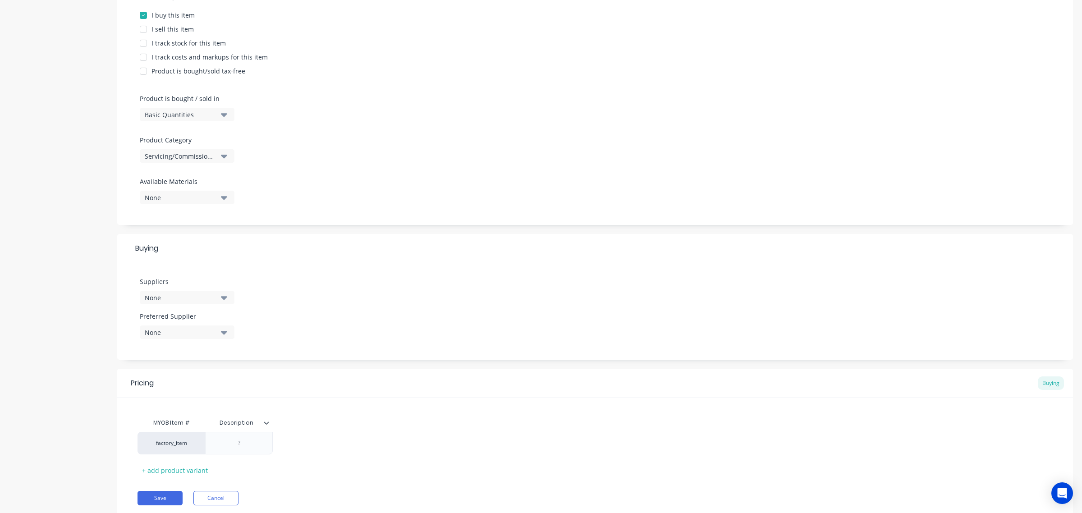
scroll to position [220, 0]
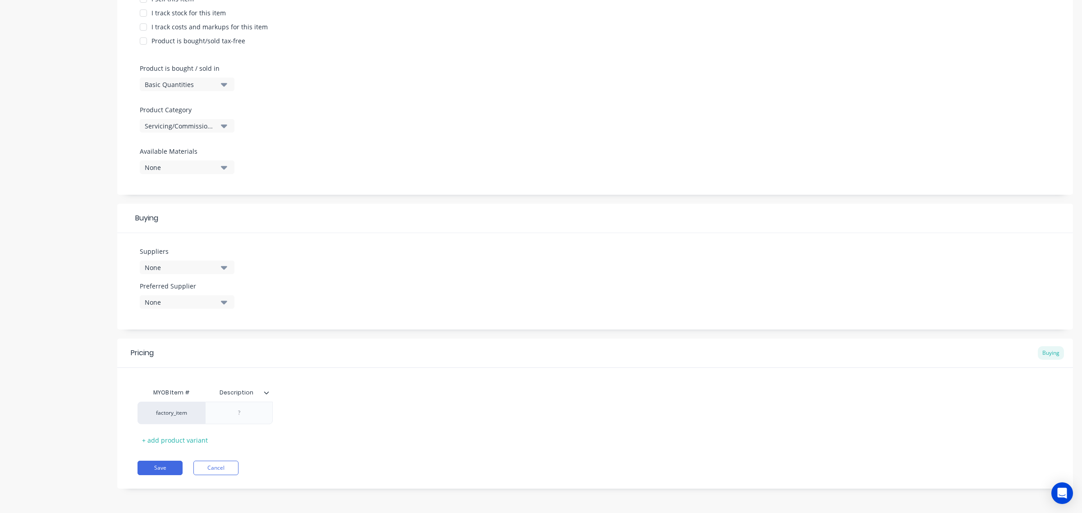
click at [221, 266] on icon "button" at bounding box center [224, 267] width 6 height 10
click at [313, 294] on div "Suppliers None 1a Test Supplier Australian Stainless Distributors Baker Group A…" at bounding box center [595, 281] width 956 height 96
click at [197, 302] on div "None" at bounding box center [181, 302] width 72 height 9
click at [210, 268] on div "None" at bounding box center [181, 267] width 72 height 9
click at [156, 350] on div "button" at bounding box center [155, 353] width 18 height 18
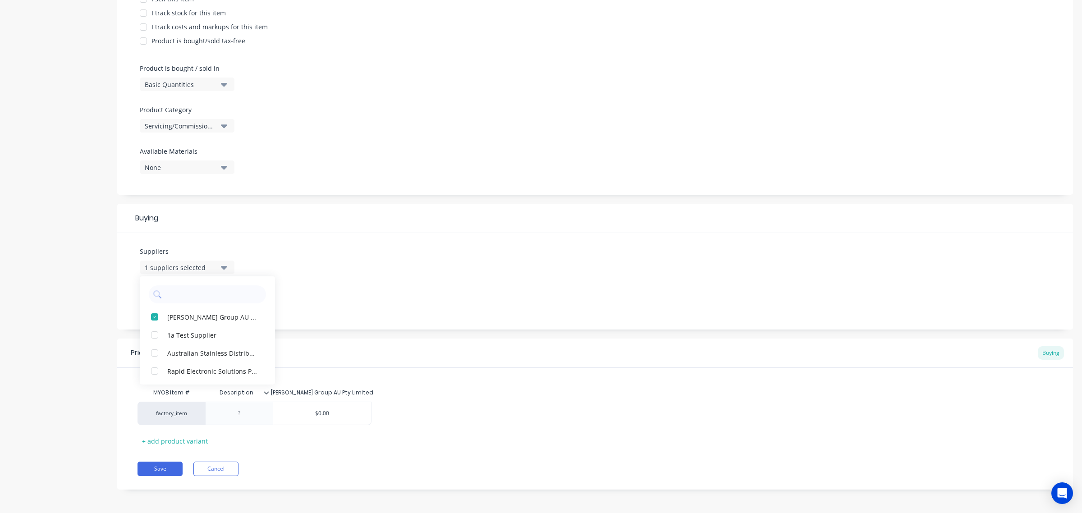
click at [316, 285] on div "Suppliers 1 suppliers selected Baker Group AU Pty Limited 1a Test Supplier Aust…" at bounding box center [595, 281] width 956 height 96
click at [221, 266] on icon "button" at bounding box center [224, 268] width 6 height 4
click at [187, 316] on div "Baker Group AU Pty Limited" at bounding box center [212, 316] width 90 height 9
type textarea "x"
click at [369, 302] on div "Suppliers None 1a Test Supplier Australian Stainless Distributors Baker Group A…" at bounding box center [595, 281] width 956 height 96
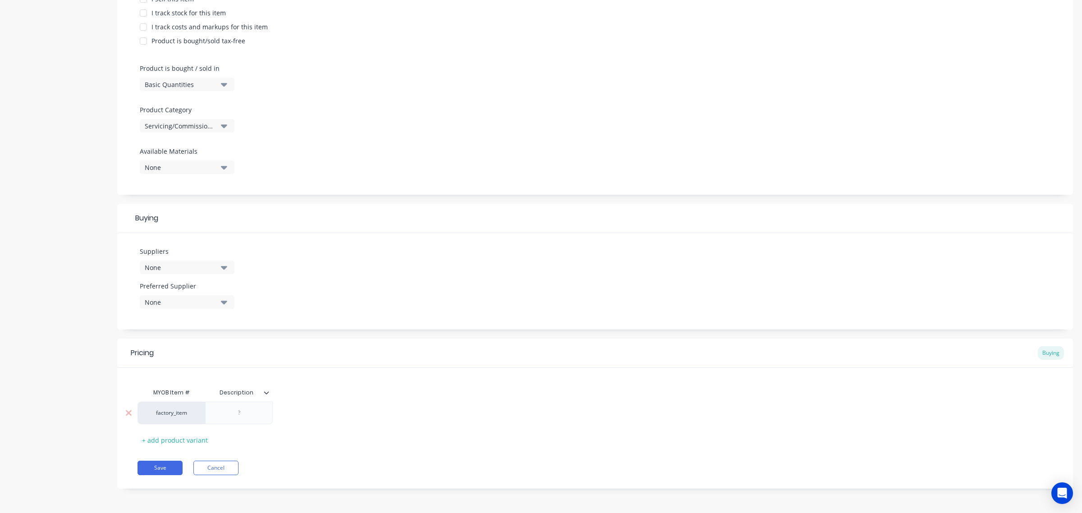
click at [174, 416] on div "factory_item" at bounding box center [172, 413] width 50 height 8
type input "052300"
click at [170, 382] on button "052300" at bounding box center [175, 379] width 57 height 14
type textarea "x"
type input "Description"
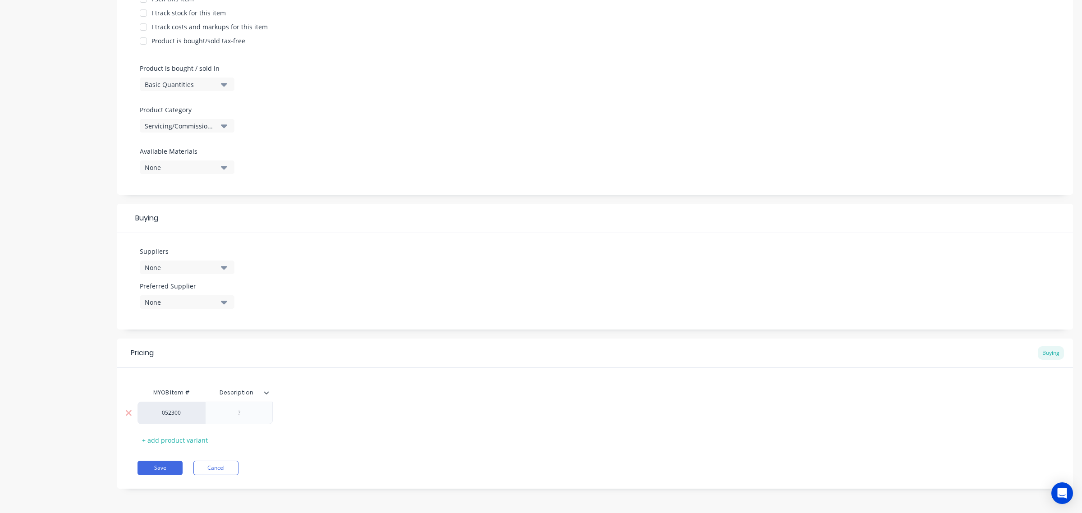
click at [248, 394] on input "Description" at bounding box center [236, 393] width 62 height 8
click at [241, 410] on div at bounding box center [238, 413] width 45 height 12
click at [293, 435] on div "MYOB Item # Description 052300 + add product variant" at bounding box center [594, 416] width 915 height 64
click at [169, 465] on button "Save" at bounding box center [159, 468] width 45 height 14
type textarea "x"
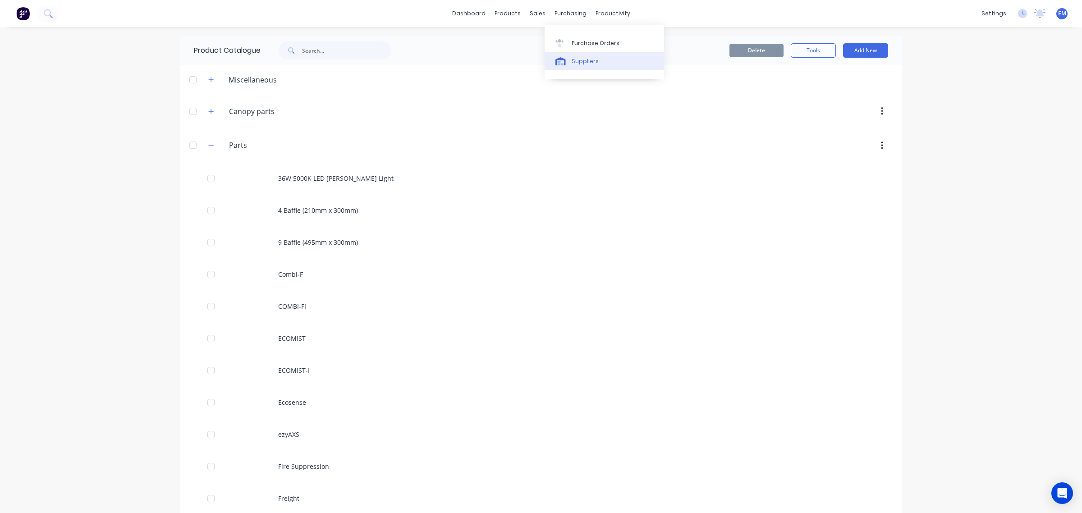
click at [582, 59] on div "Suppliers" at bounding box center [585, 61] width 27 height 8
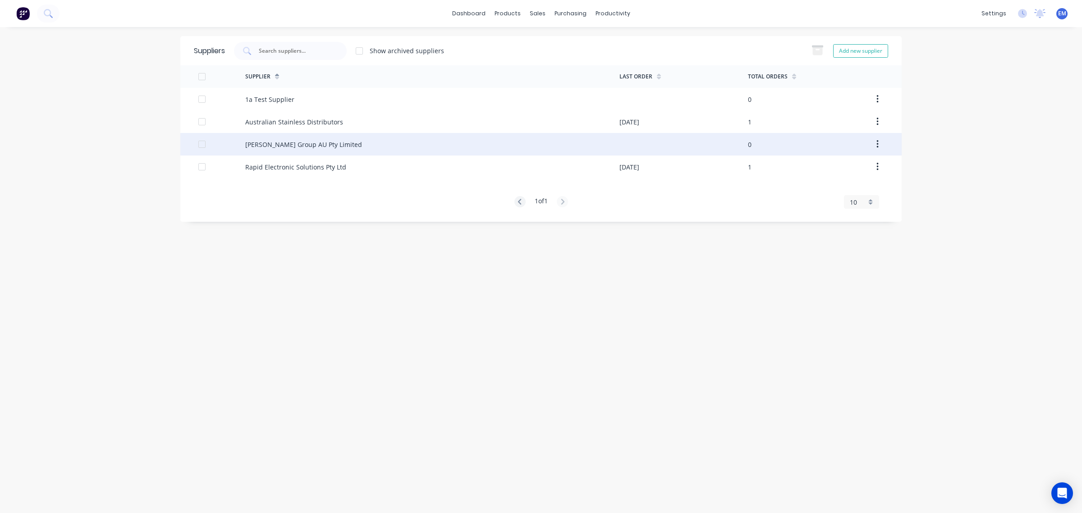
click at [260, 142] on div "Baker Group AU Pty Limited" at bounding box center [303, 144] width 117 height 9
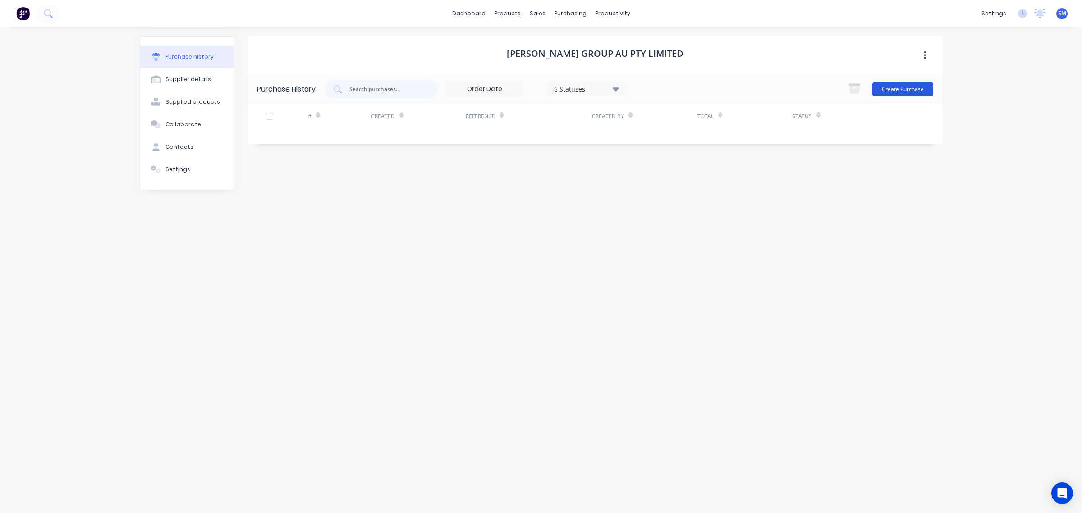
click at [893, 90] on button "Create Purchase" at bounding box center [902, 89] width 61 height 14
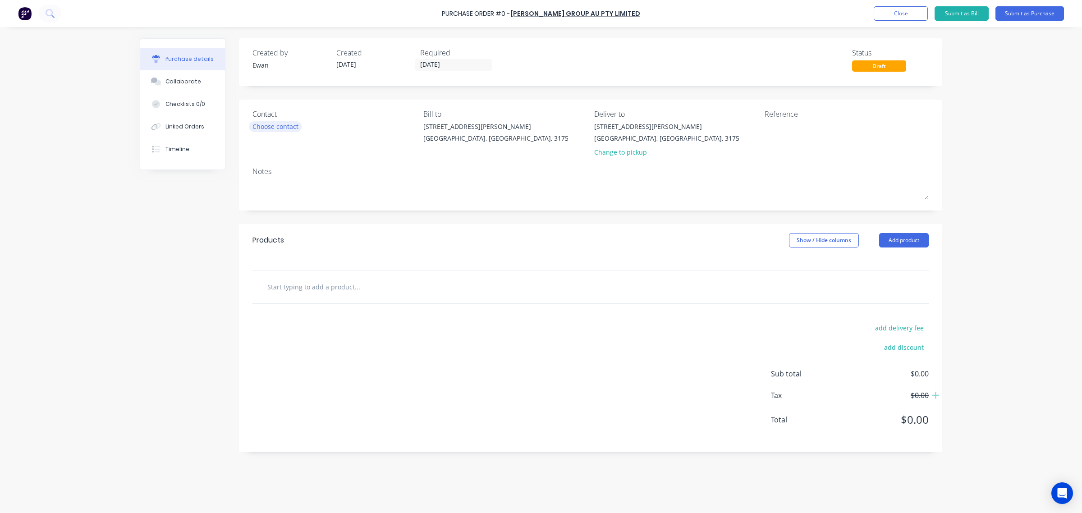
click at [274, 130] on div "Choose contact" at bounding box center [275, 126] width 46 height 9
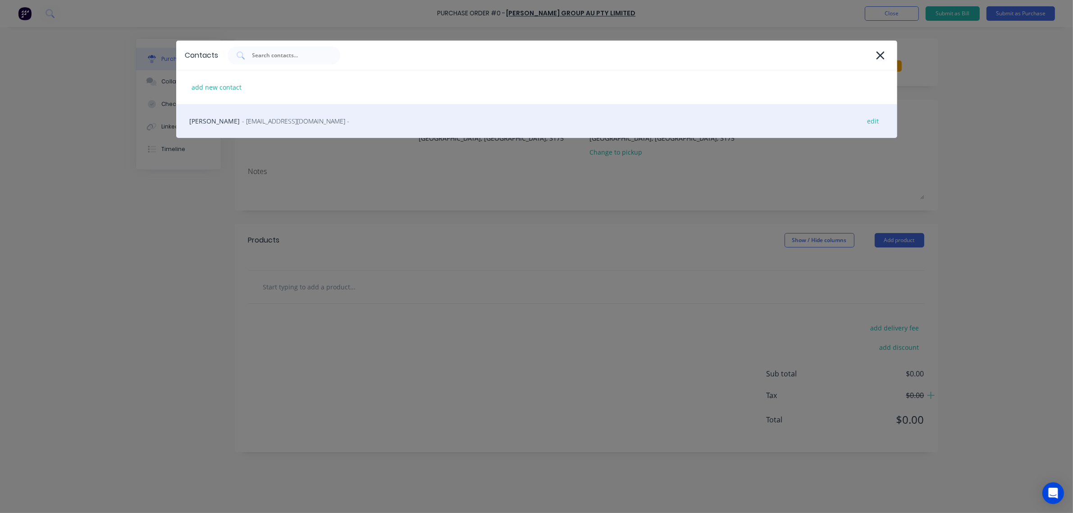
click at [249, 120] on span "- accounts@bakergroupau.com.au -" at bounding box center [296, 120] width 107 height 9
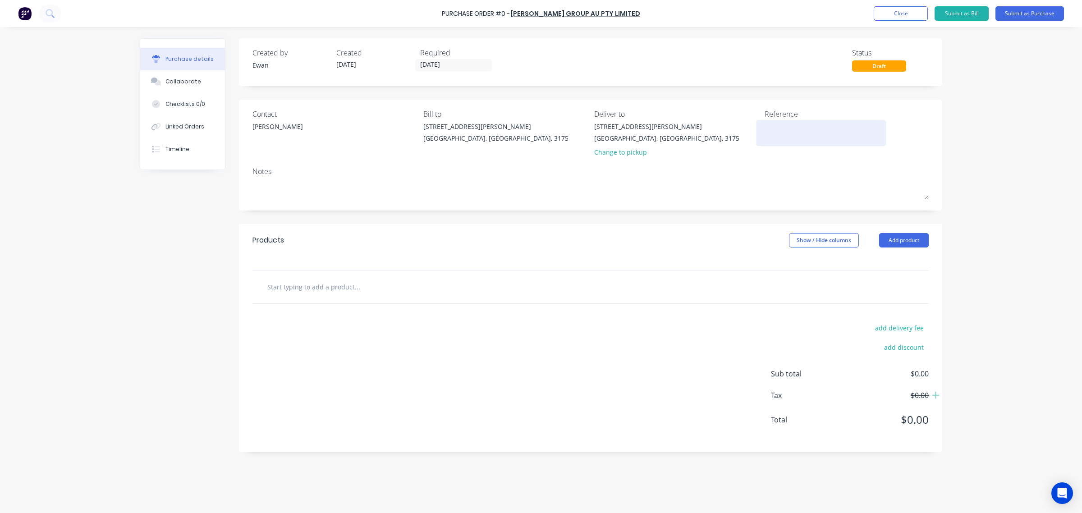
click at [798, 126] on textarea at bounding box center [821, 132] width 113 height 20
type textarea "Q/N 13772 Dan Jansen"
type textarea "x"
type textarea "Q/N 13772 Dan Jansen"
click at [911, 239] on button "Add product" at bounding box center [904, 240] width 50 height 14
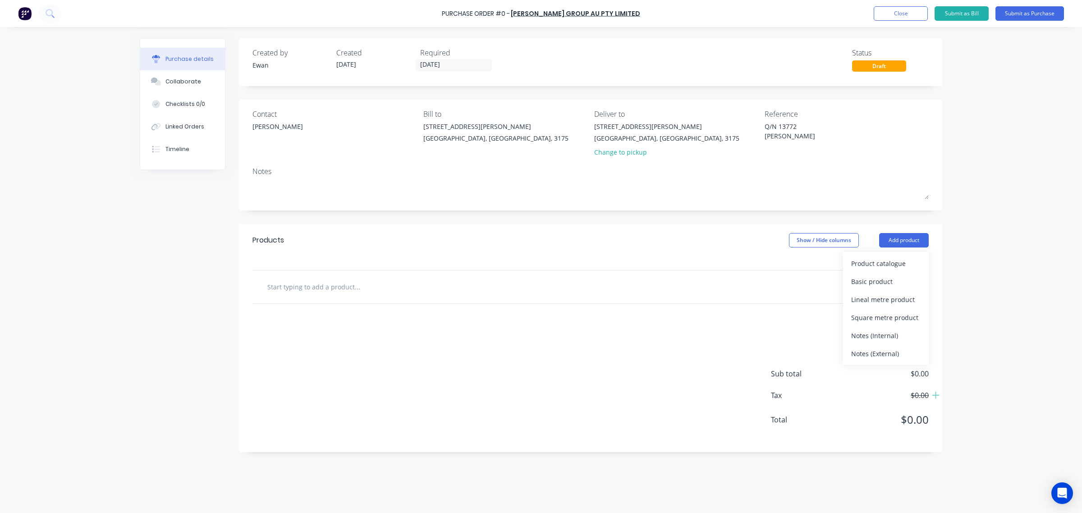
drag, startPoint x: 893, startPoint y: 352, endPoint x: 753, endPoint y: 343, distance: 139.6
click at [892, 352] on div "Notes (External)" at bounding box center [885, 353] width 69 height 13
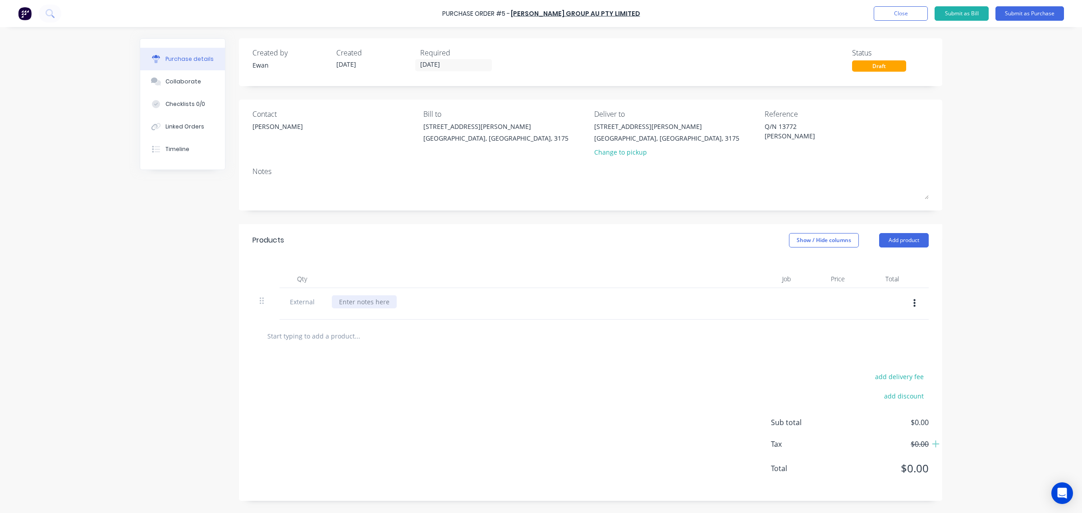
click at [353, 302] on div at bounding box center [364, 301] width 65 height 13
type textarea "x"
click at [360, 305] on div at bounding box center [364, 301] width 65 height 13
click at [893, 245] on button "Add product" at bounding box center [904, 240] width 50 height 14
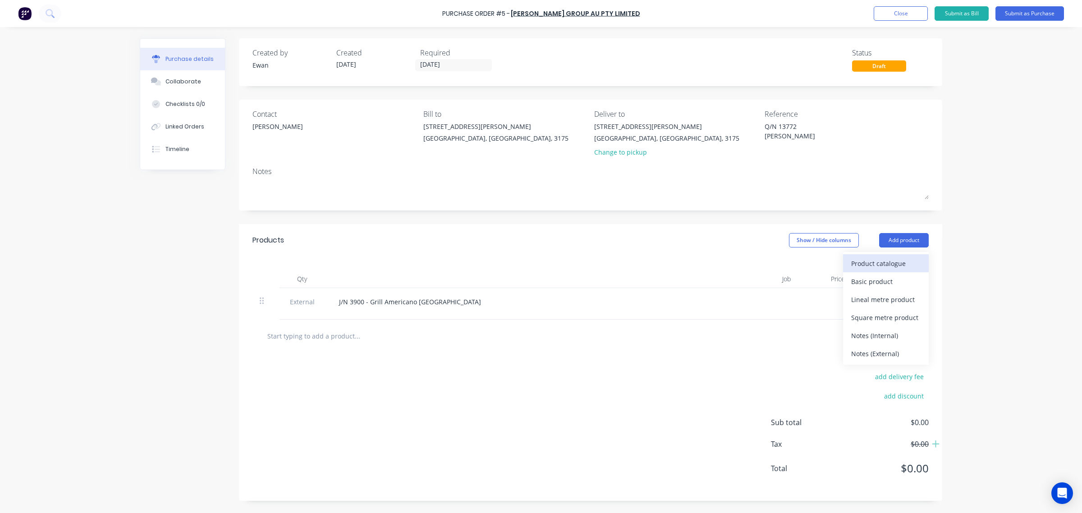
click at [897, 261] on div "Product catalogue" at bounding box center [885, 263] width 69 height 13
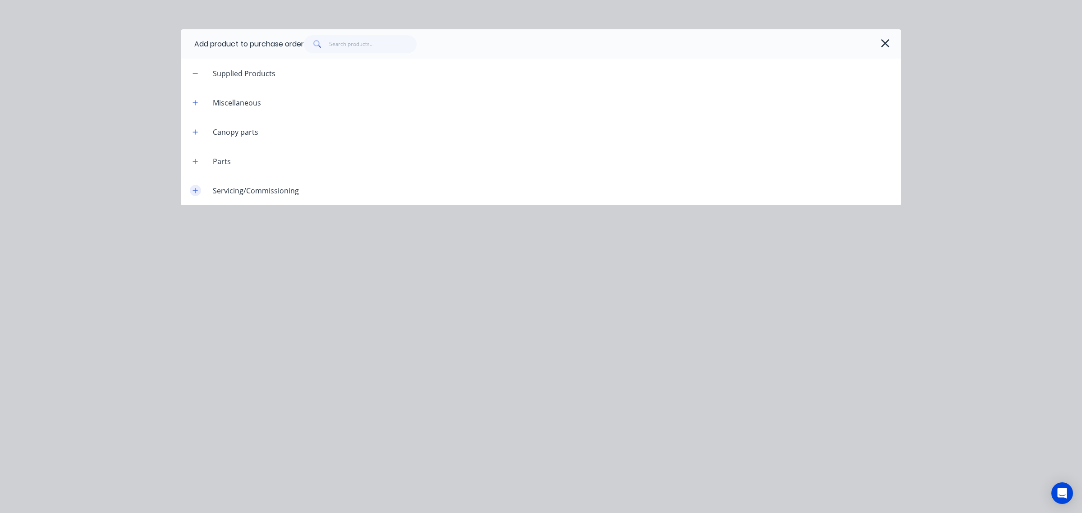
click at [194, 193] on icon "button" at bounding box center [194, 191] width 5 height 6
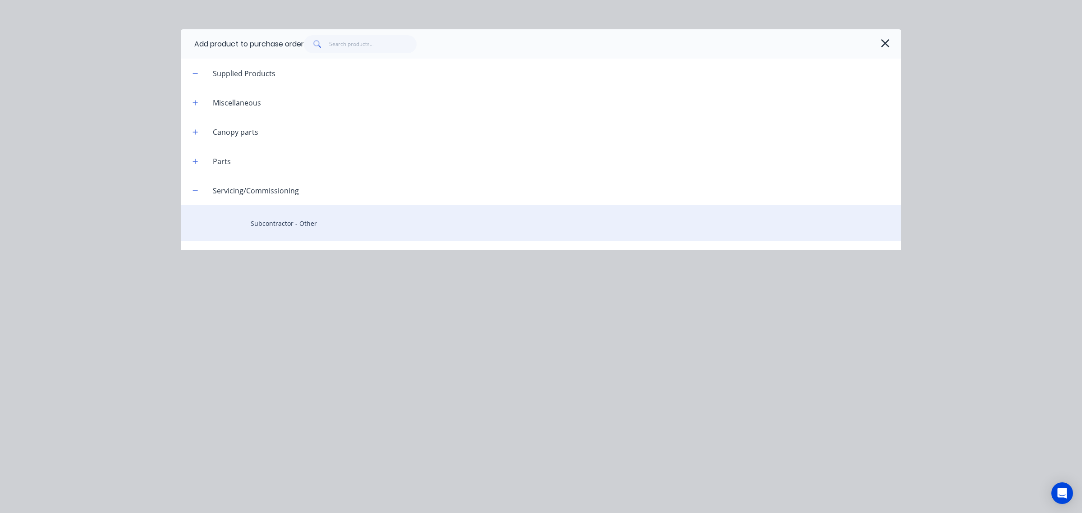
click at [266, 222] on div "Subcontractor - Other" at bounding box center [541, 223] width 720 height 36
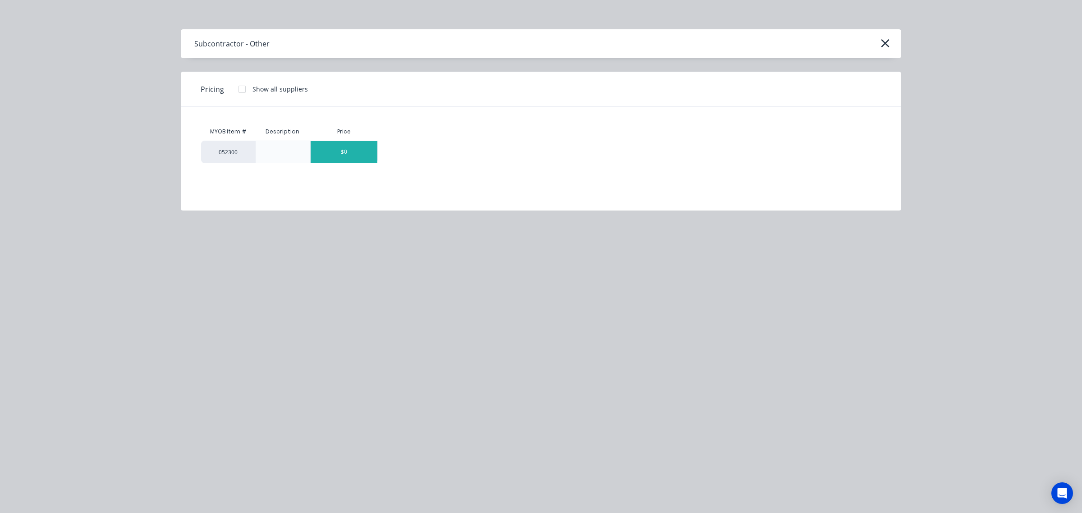
click at [350, 157] on div "$0" at bounding box center [344, 152] width 67 height 22
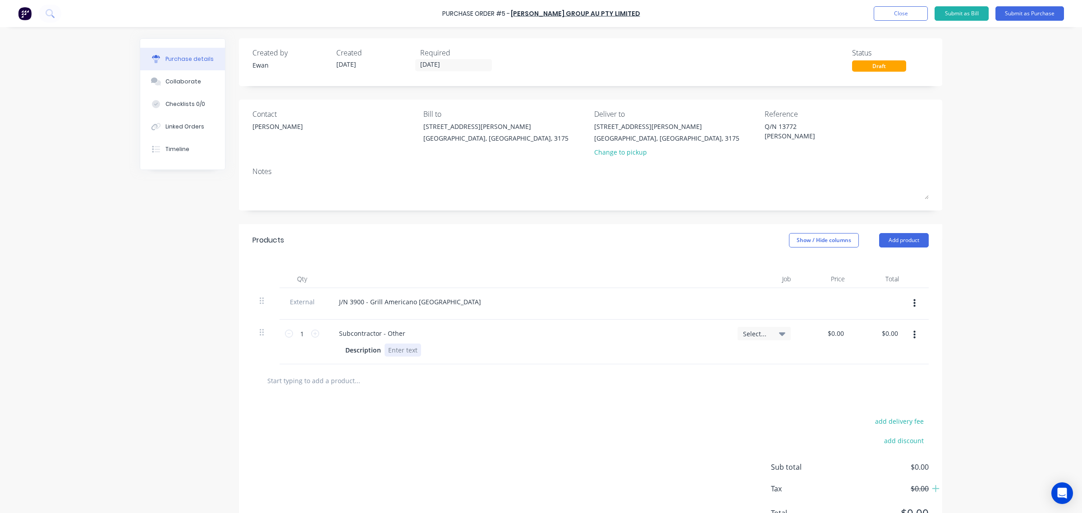
type textarea "x"
click at [399, 352] on div at bounding box center [403, 349] width 37 height 13
click at [481, 412] on div "add delivery fee add discount Sub total $0.00 Tax $0.00 Total $0.00" at bounding box center [590, 471] width 703 height 148
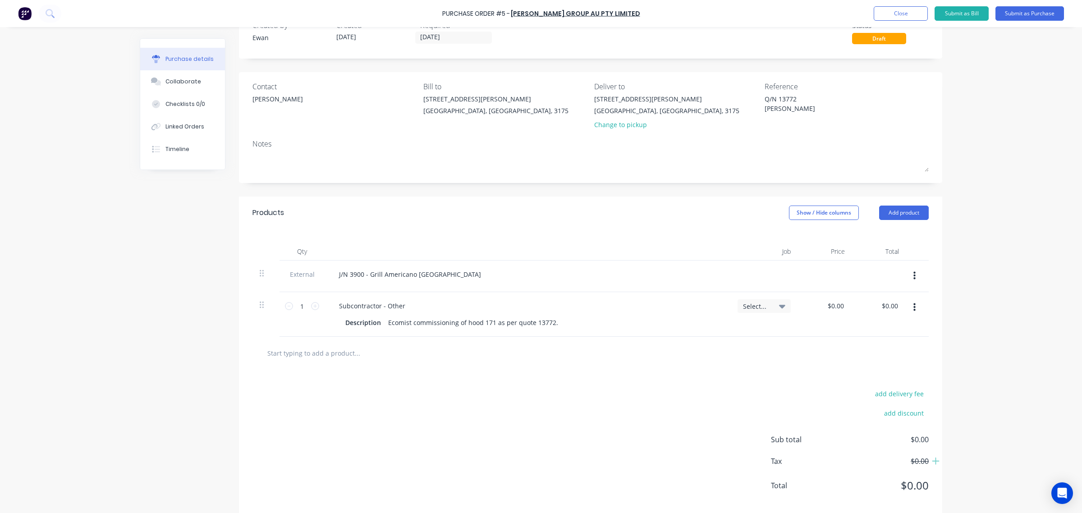
scroll to position [43, 0]
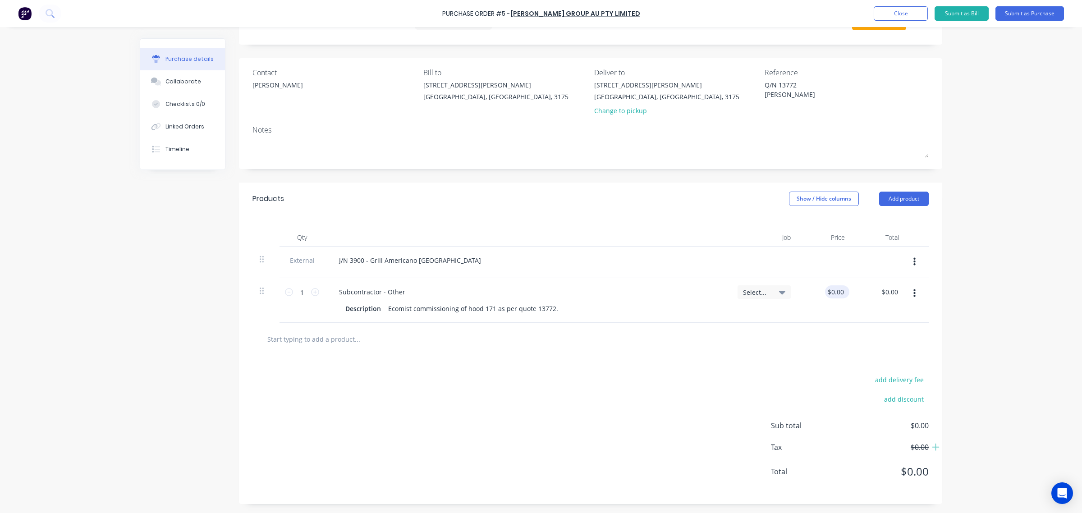
type textarea "x"
type input "0.00"
click at [835, 289] on input "0.00" at bounding box center [835, 291] width 21 height 13
click at [835, 289] on input "0.00" at bounding box center [837, 291] width 17 height 13
type textarea "x"
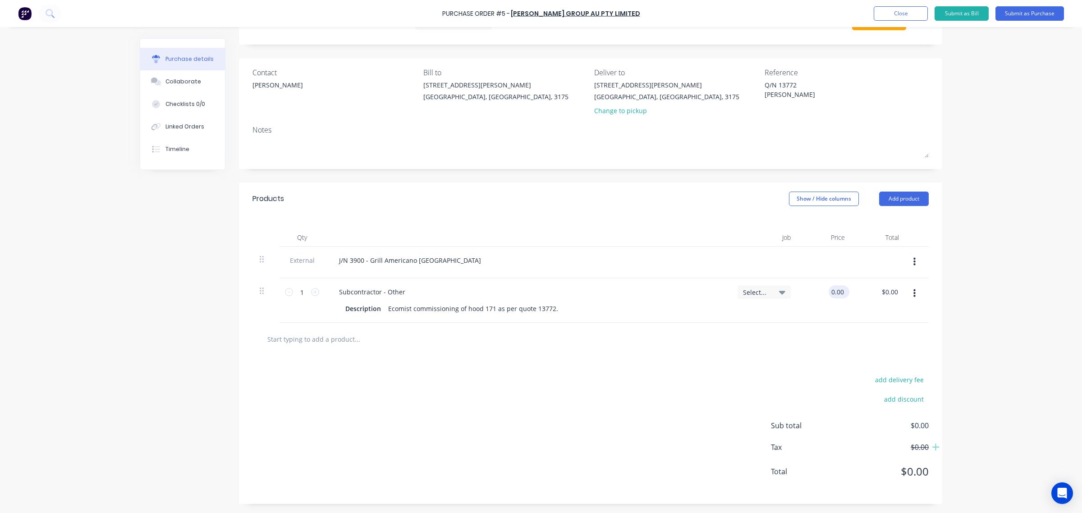
click at [835, 289] on input "0.00" at bounding box center [837, 291] width 17 height 13
type input "350"
type textarea "x"
type input "$350.00"
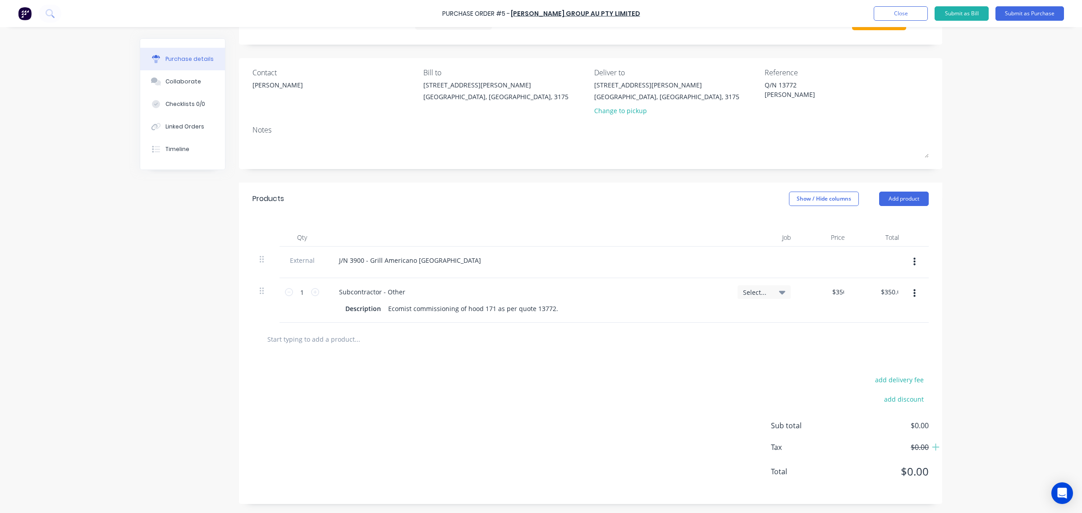
click at [877, 334] on div at bounding box center [591, 339] width 662 height 18
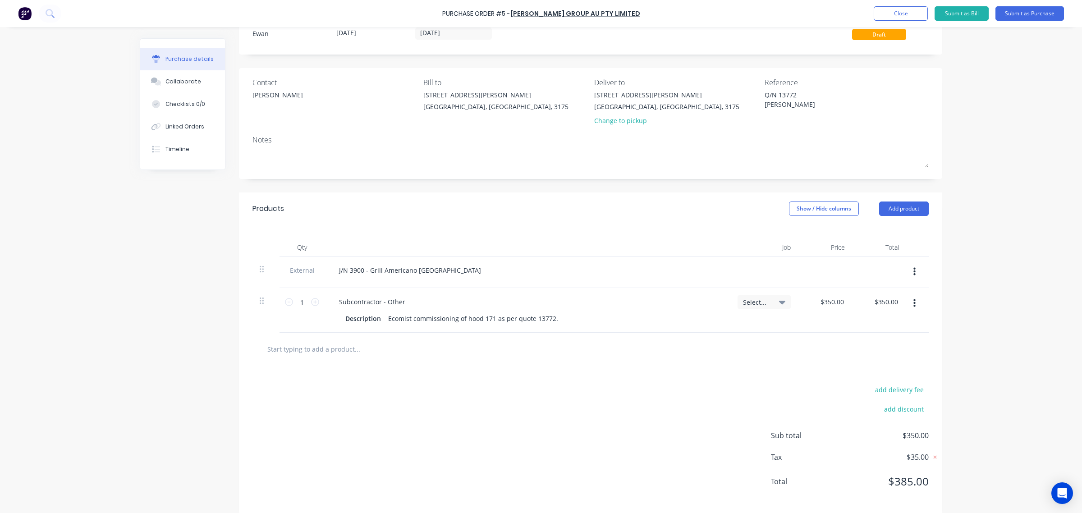
scroll to position [0, 0]
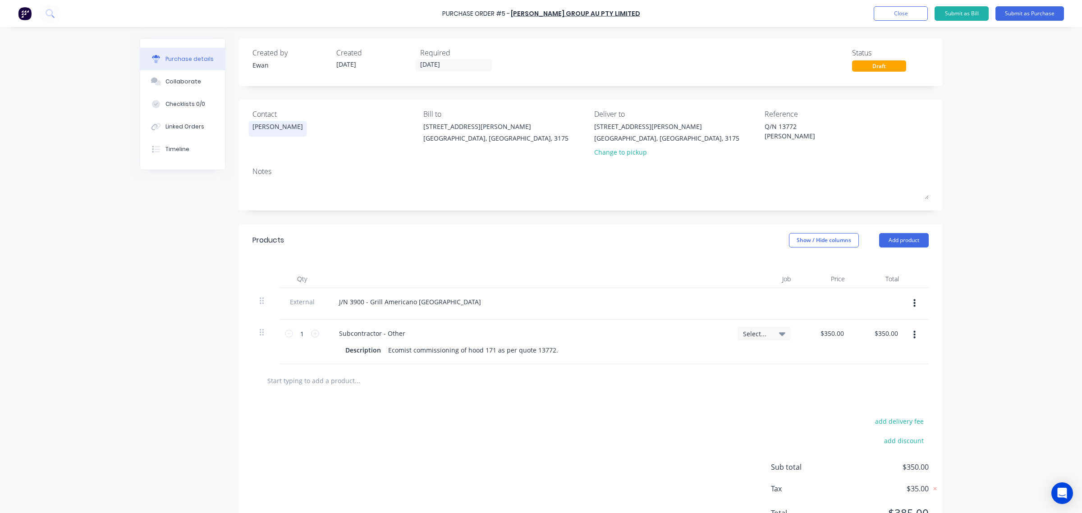
click at [259, 128] on div "Scott" at bounding box center [277, 126] width 50 height 9
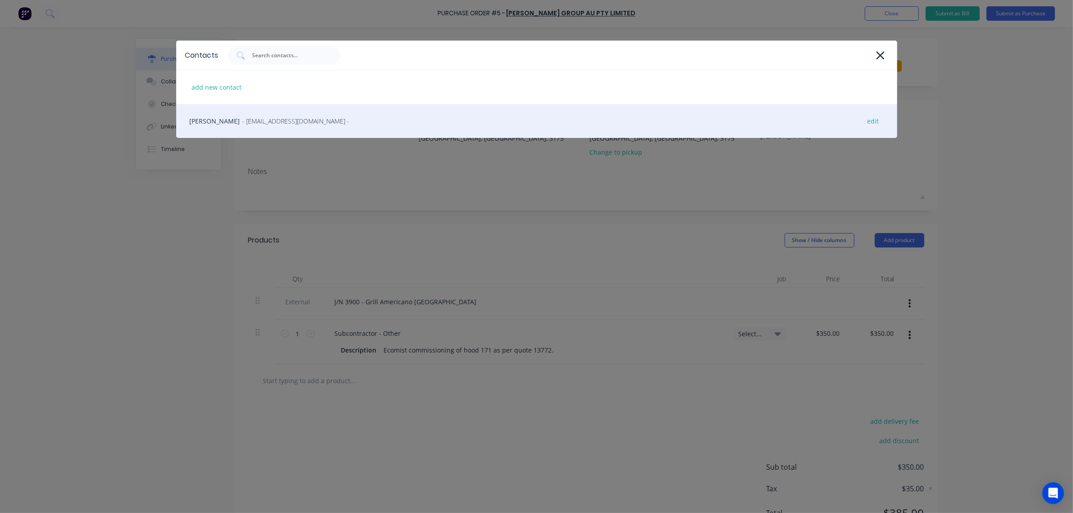
click at [259, 123] on span "- accounts@bakergroupau.com.au -" at bounding box center [296, 120] width 107 height 9
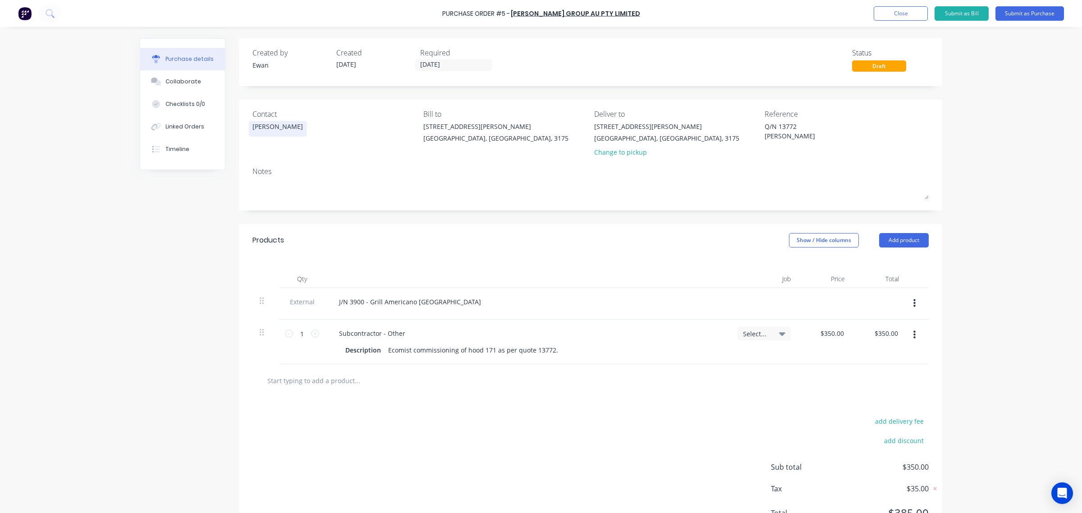
click at [256, 130] on div "Scott" at bounding box center [277, 126] width 50 height 9
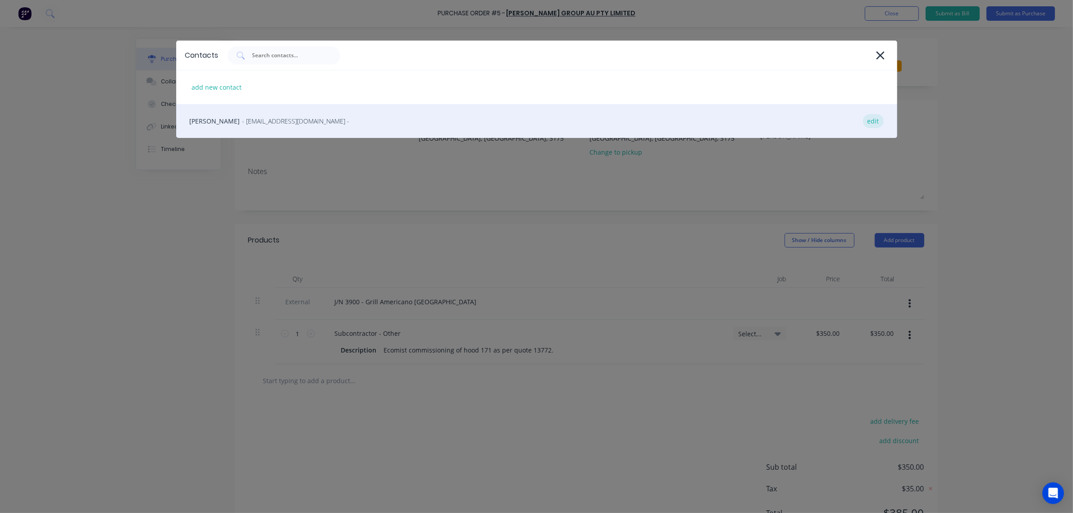
type textarea "x"
click at [872, 119] on div "edit" at bounding box center [873, 121] width 21 height 14
select select "AU"
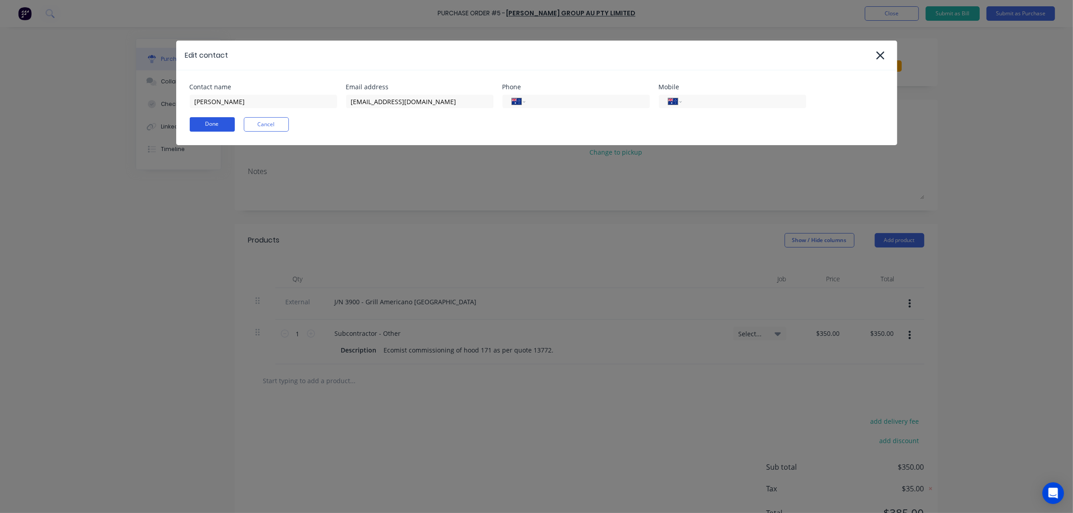
click at [214, 122] on button "Done" at bounding box center [212, 124] width 45 height 14
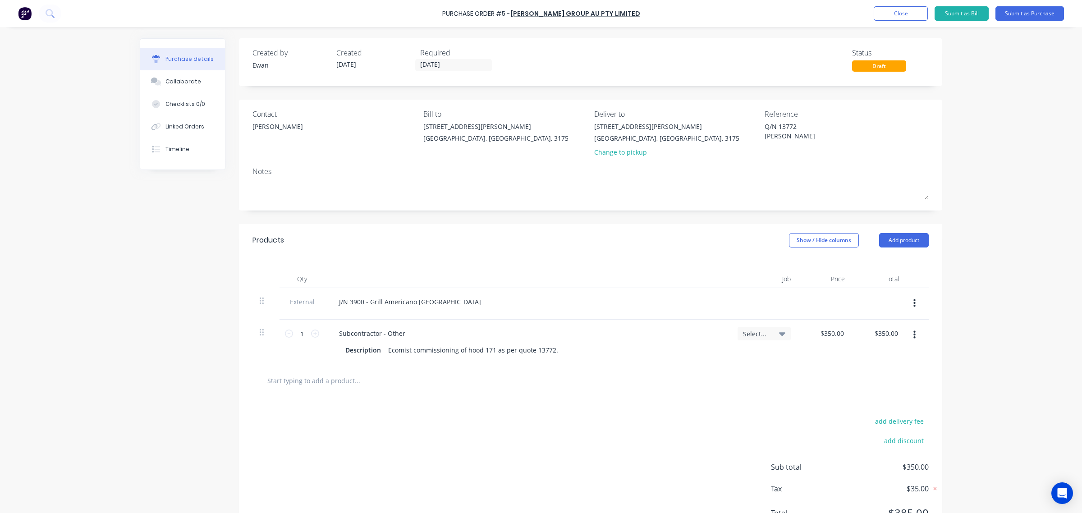
scroll to position [43, 0]
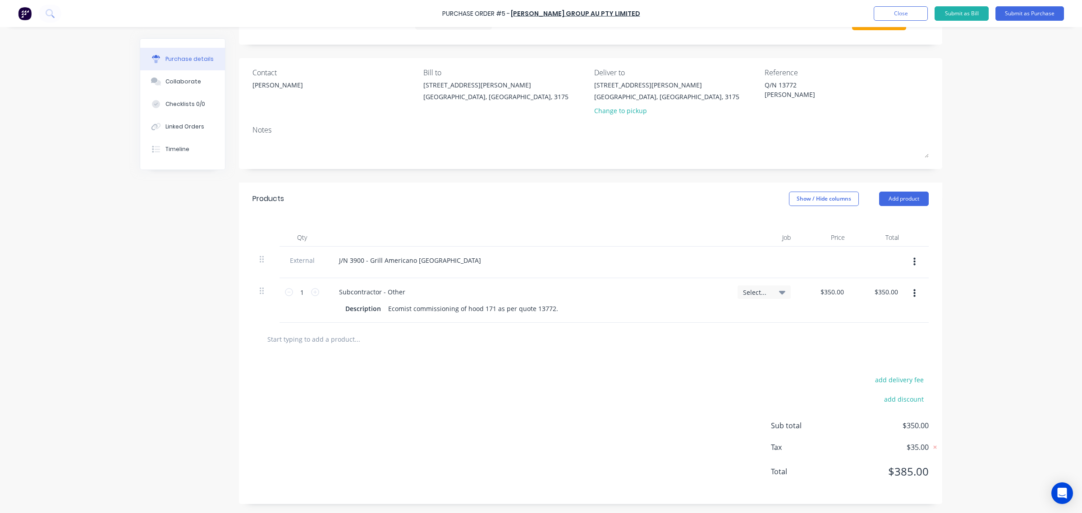
click at [765, 292] on span "Select..." at bounding box center [756, 292] width 27 height 9
click at [746, 318] on input at bounding box center [734, 319] width 92 height 18
type textarea "x"
click at [713, 319] on input at bounding box center [734, 319] width 92 height 18
type input "3900"
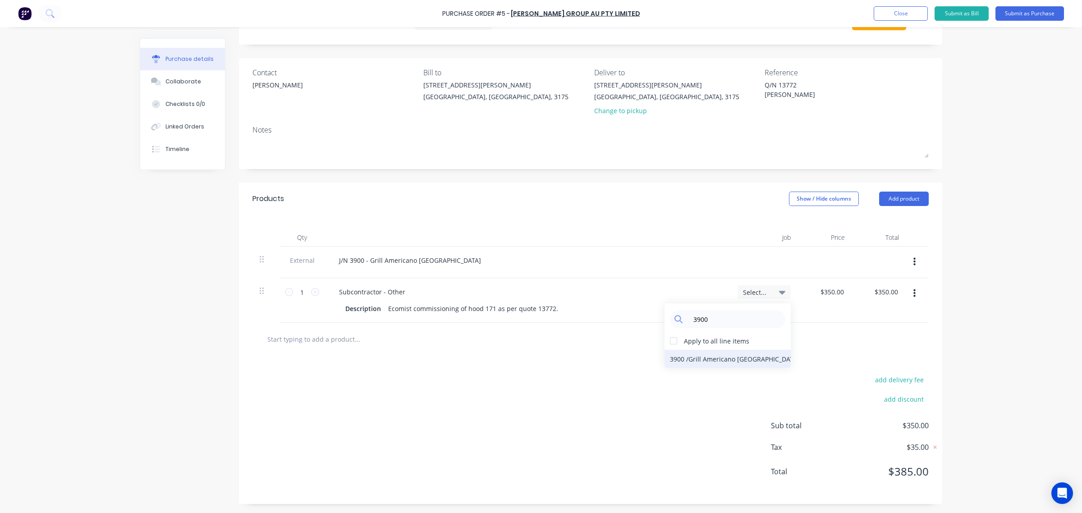
click at [722, 361] on div "3900 / Grill Americano Sydney" at bounding box center [727, 359] width 126 height 18
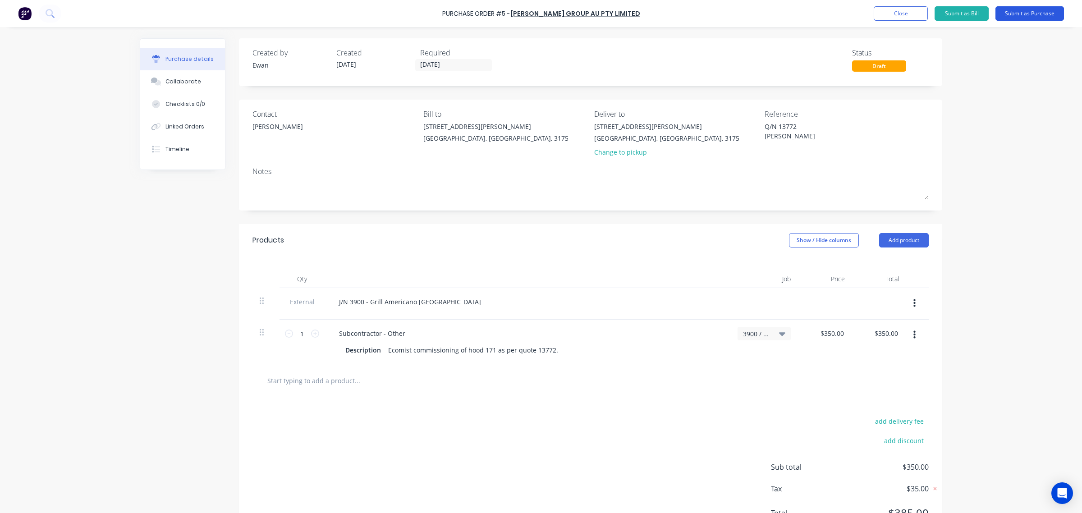
click at [1035, 17] on button "Submit as Purchase" at bounding box center [1029, 13] width 69 height 14
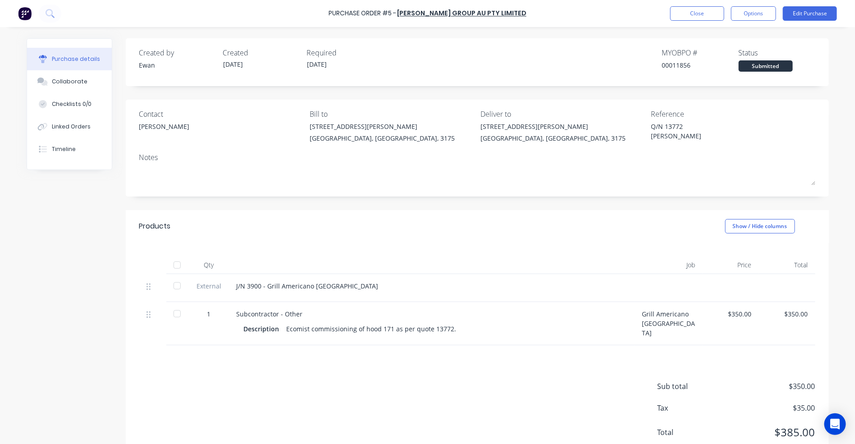
type textarea "x"
